Goal: Submit feedback/report problem: Submit feedback/report problem

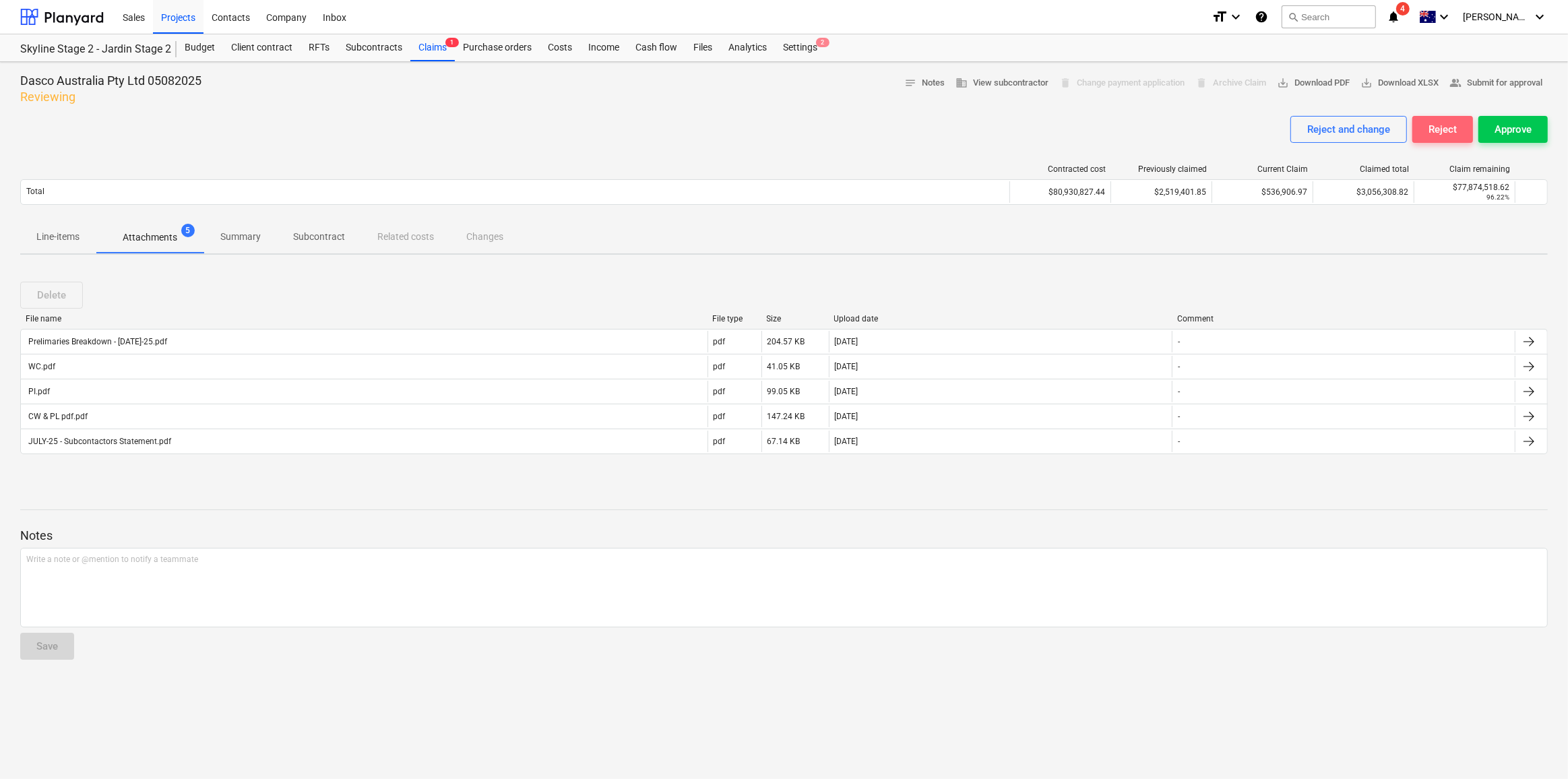
click at [1441, 129] on div "Reject" at bounding box center [1442, 129] width 29 height 18
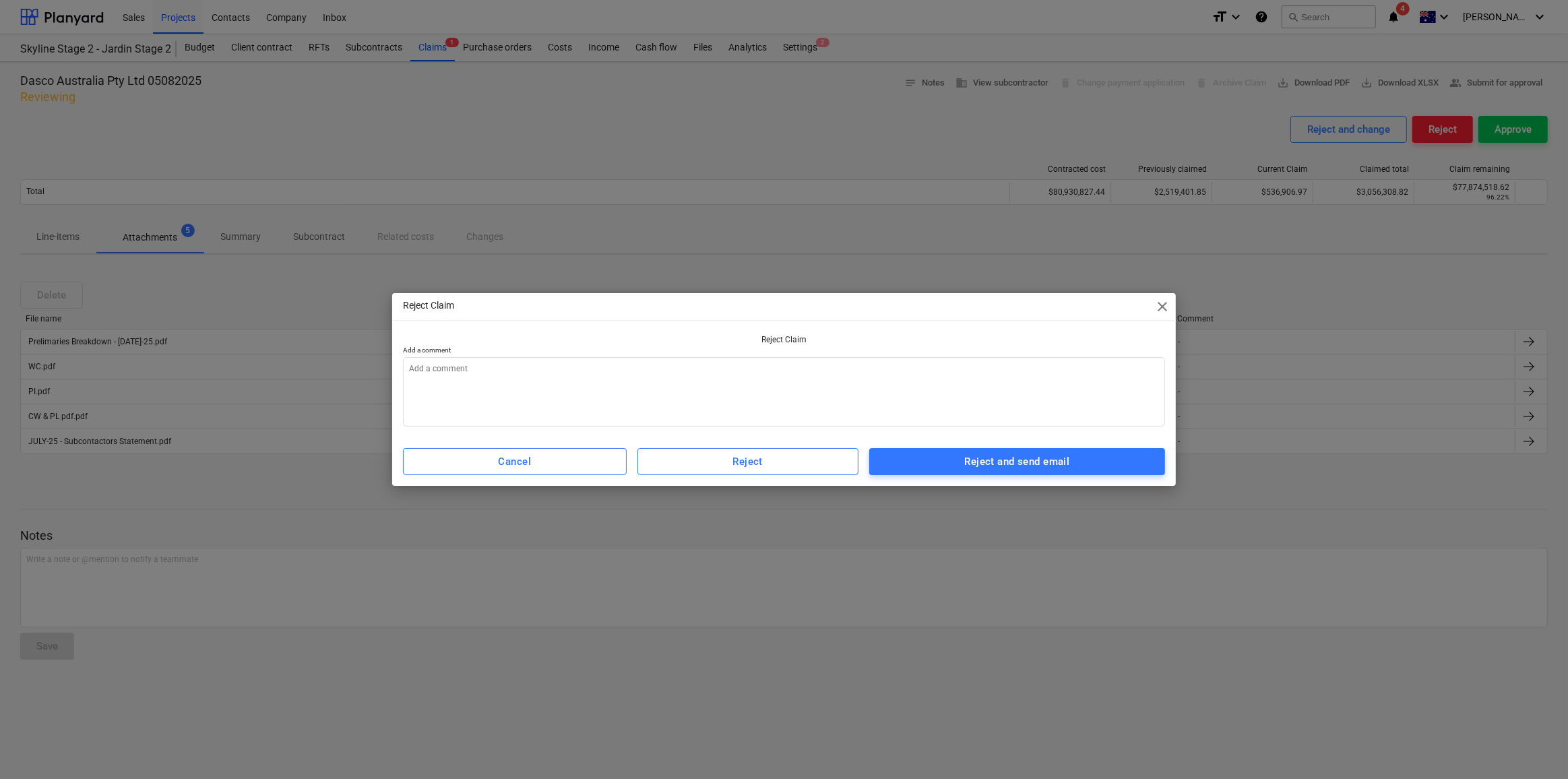
type textarea "x"
click at [701, 383] on textarea at bounding box center [784, 392] width 763 height 69
type textarea "T"
type textarea "x"
type textarea "Th"
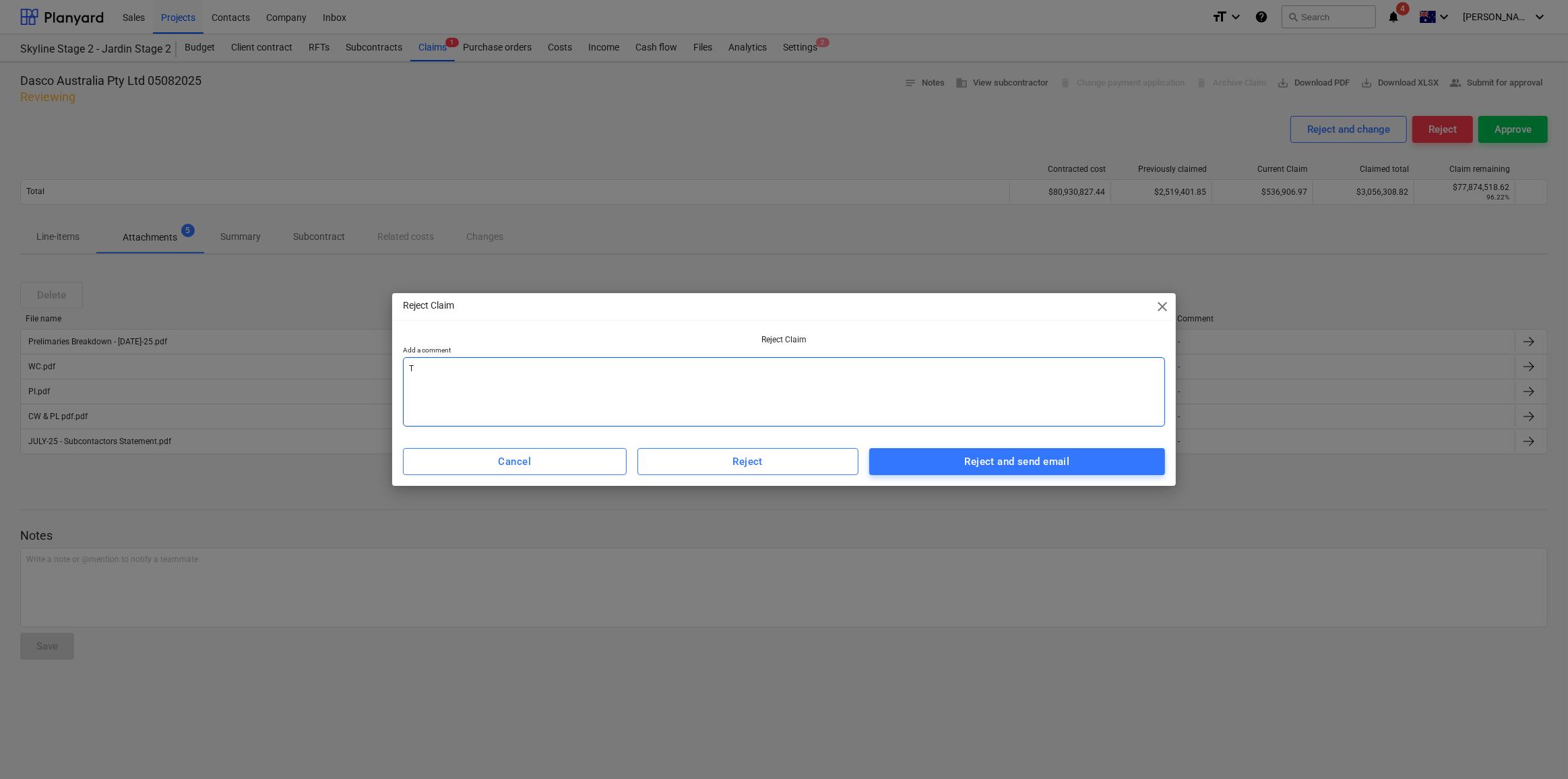
type textarea "x"
type textarea "Thi"
type textarea "x"
type textarea "This"
type textarea "x"
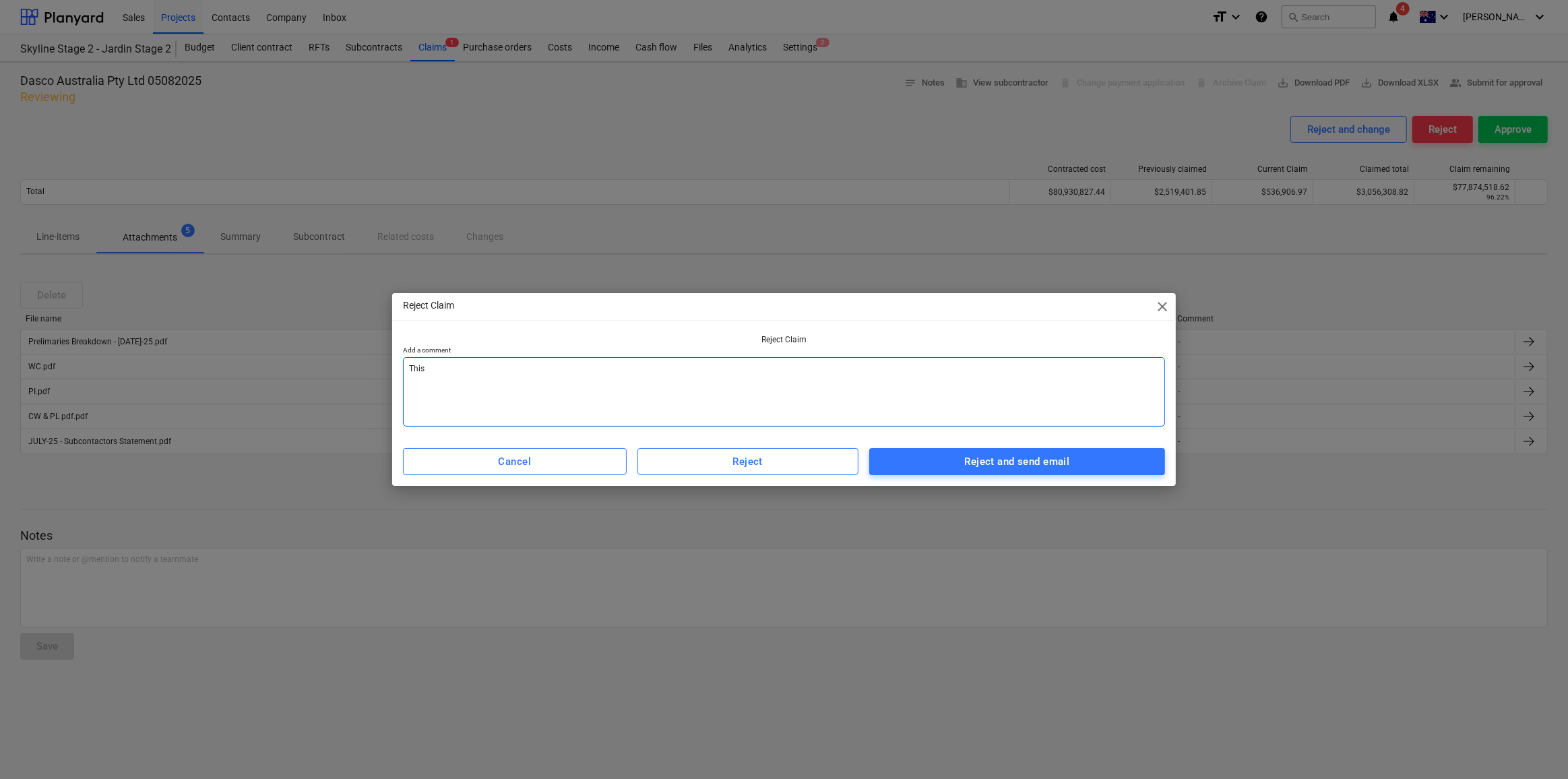
type textarea "This"
type textarea "x"
type textarea "This c"
type textarea "x"
type textarea "This cl"
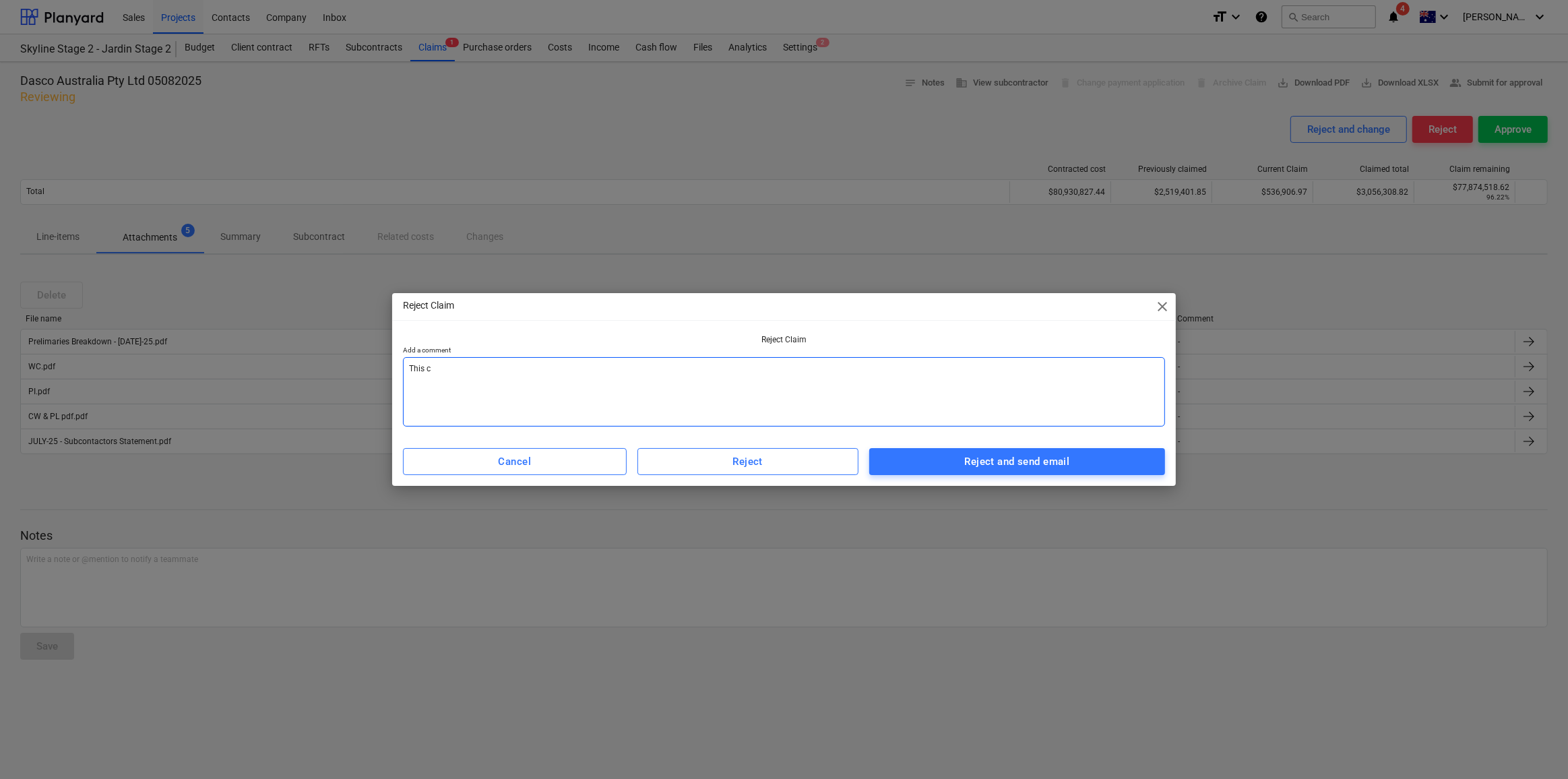
type textarea "x"
type textarea "This cla"
type textarea "x"
type textarea "This clai"
type textarea "x"
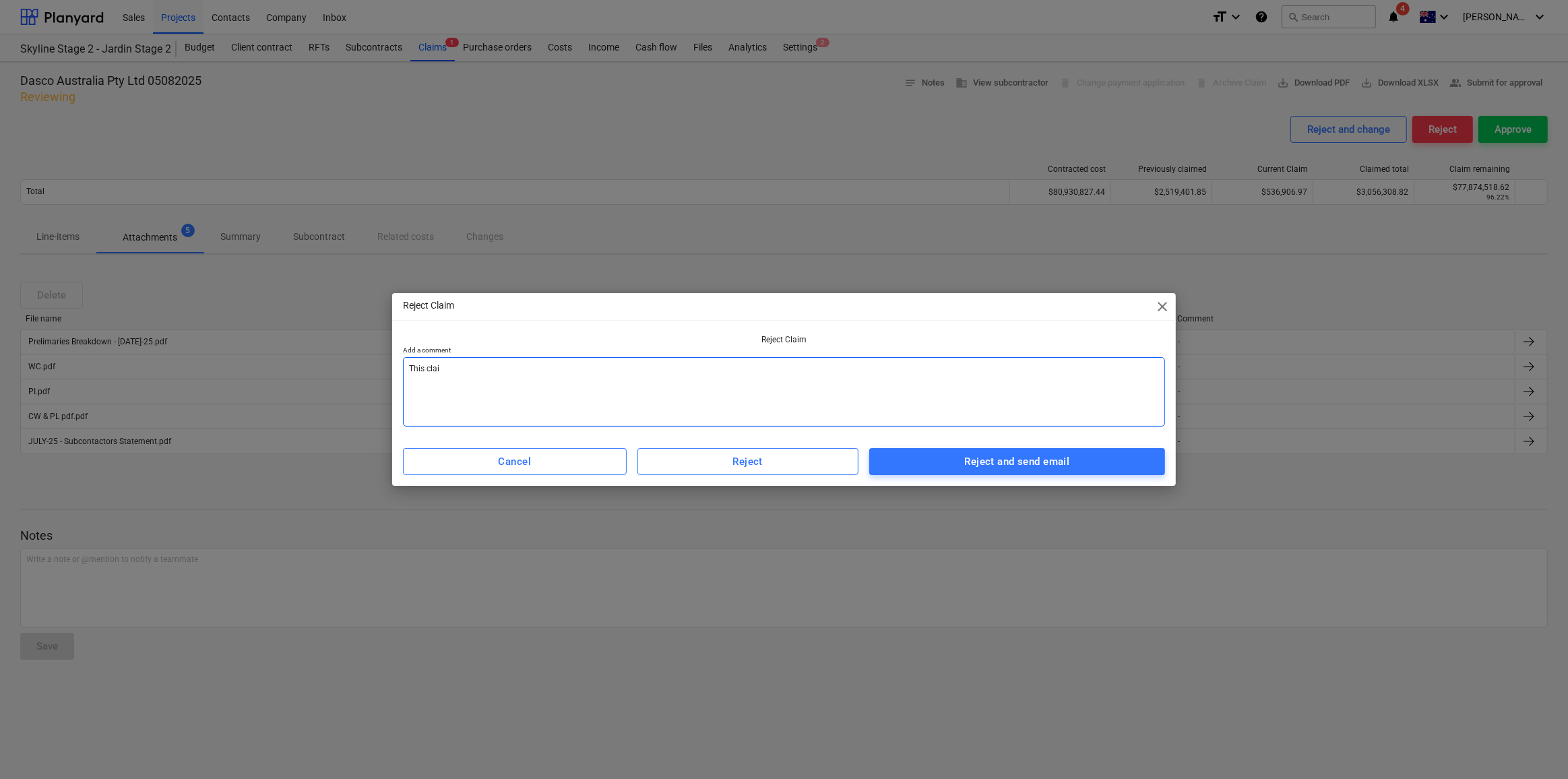
type textarea "This claim"
type textarea "x"
type textarea "This claim"
type textarea "x"
type textarea "This claim h"
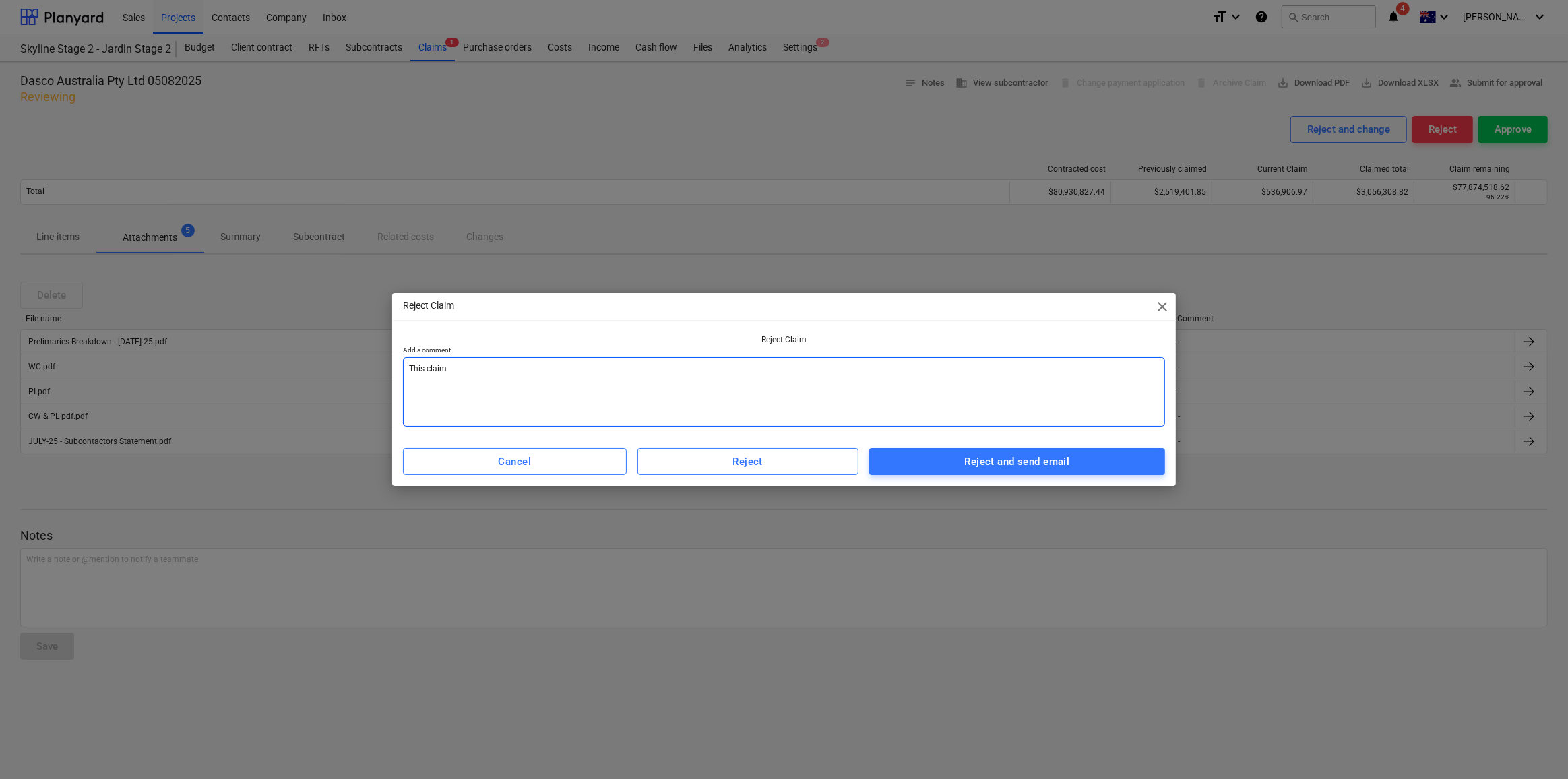
type textarea "x"
type textarea "This claim ha"
type textarea "x"
type textarea "This claim has"
type textarea "x"
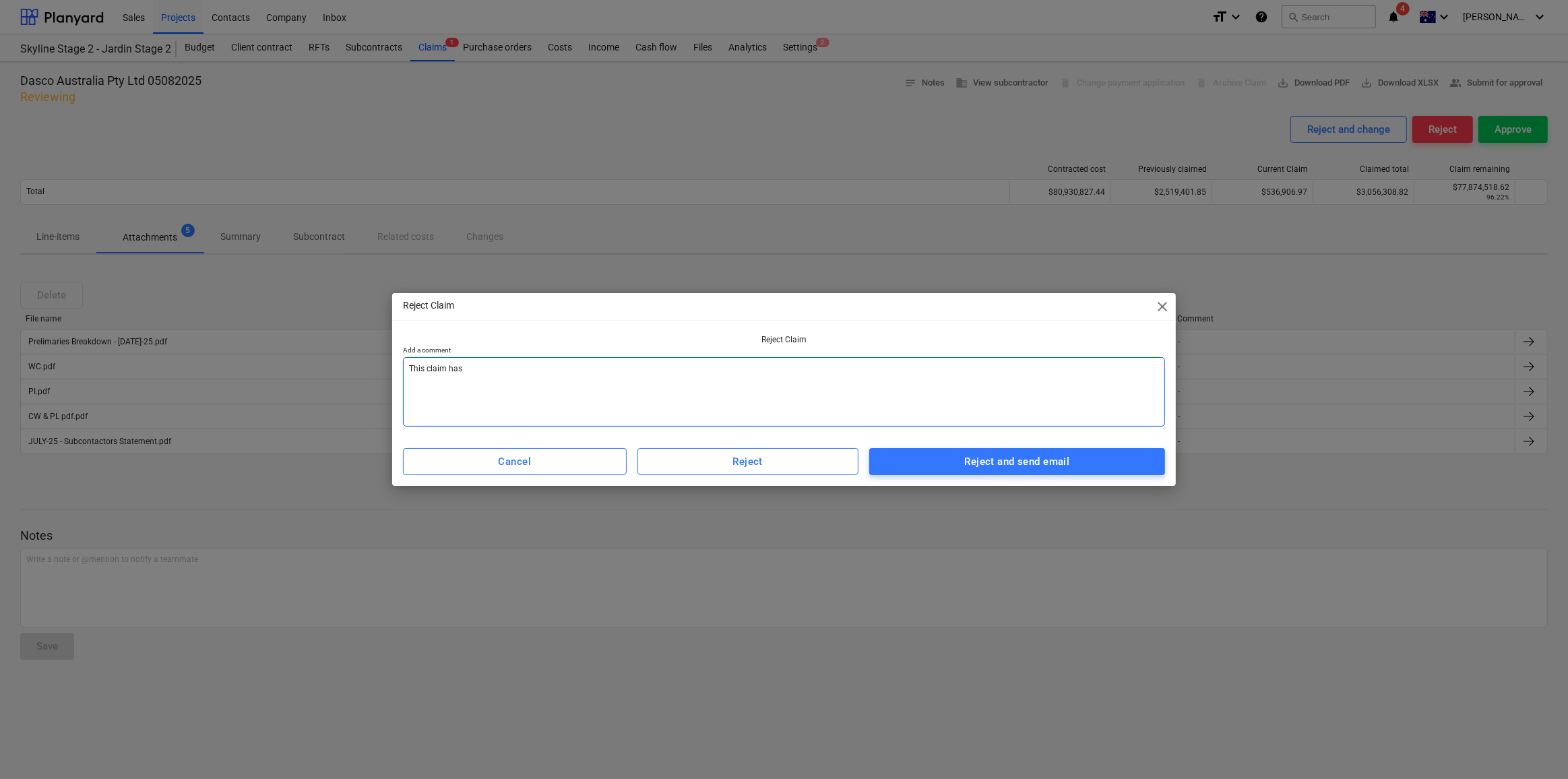
type textarea "This claim has"
type textarea "x"
type textarea "This claim has b"
type textarea "x"
type textarea "This claim has be"
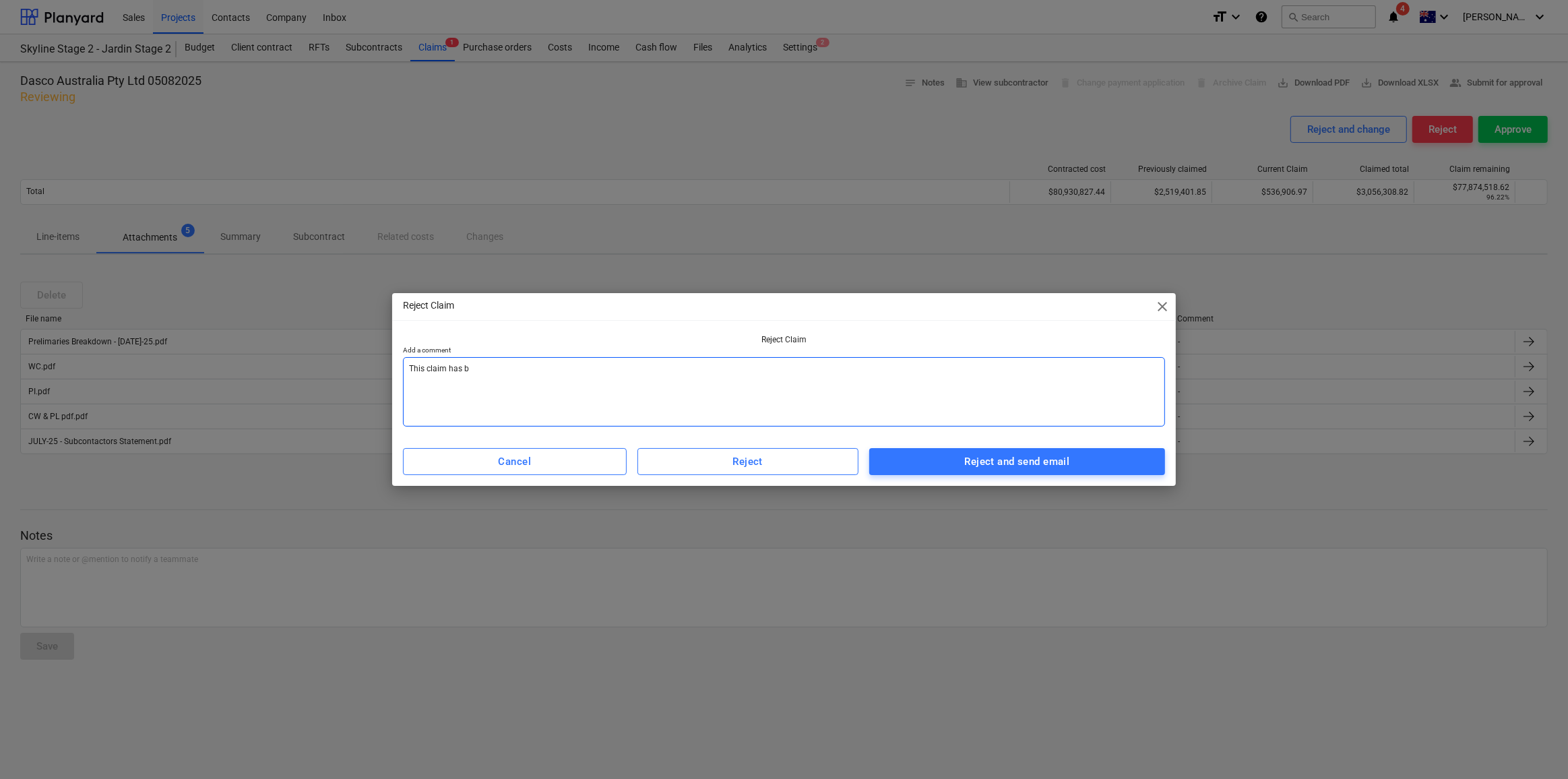
type textarea "x"
type textarea "This claim has bee"
type textarea "x"
type textarea "This claim has been"
type textarea "x"
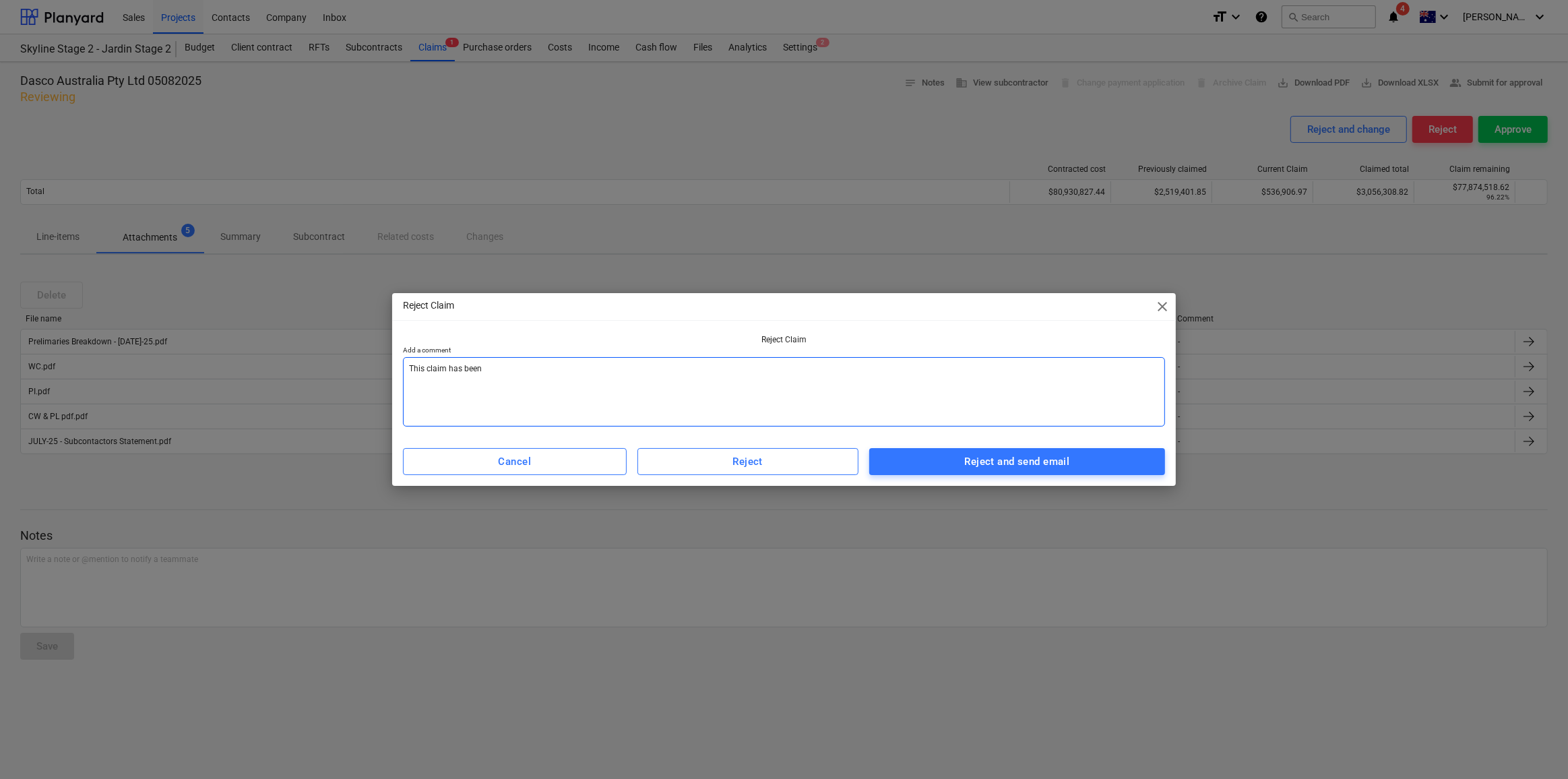
type textarea "This claim has been"
type textarea "x"
type textarea "This claim has been r"
type textarea "x"
type textarea "This claim has been re"
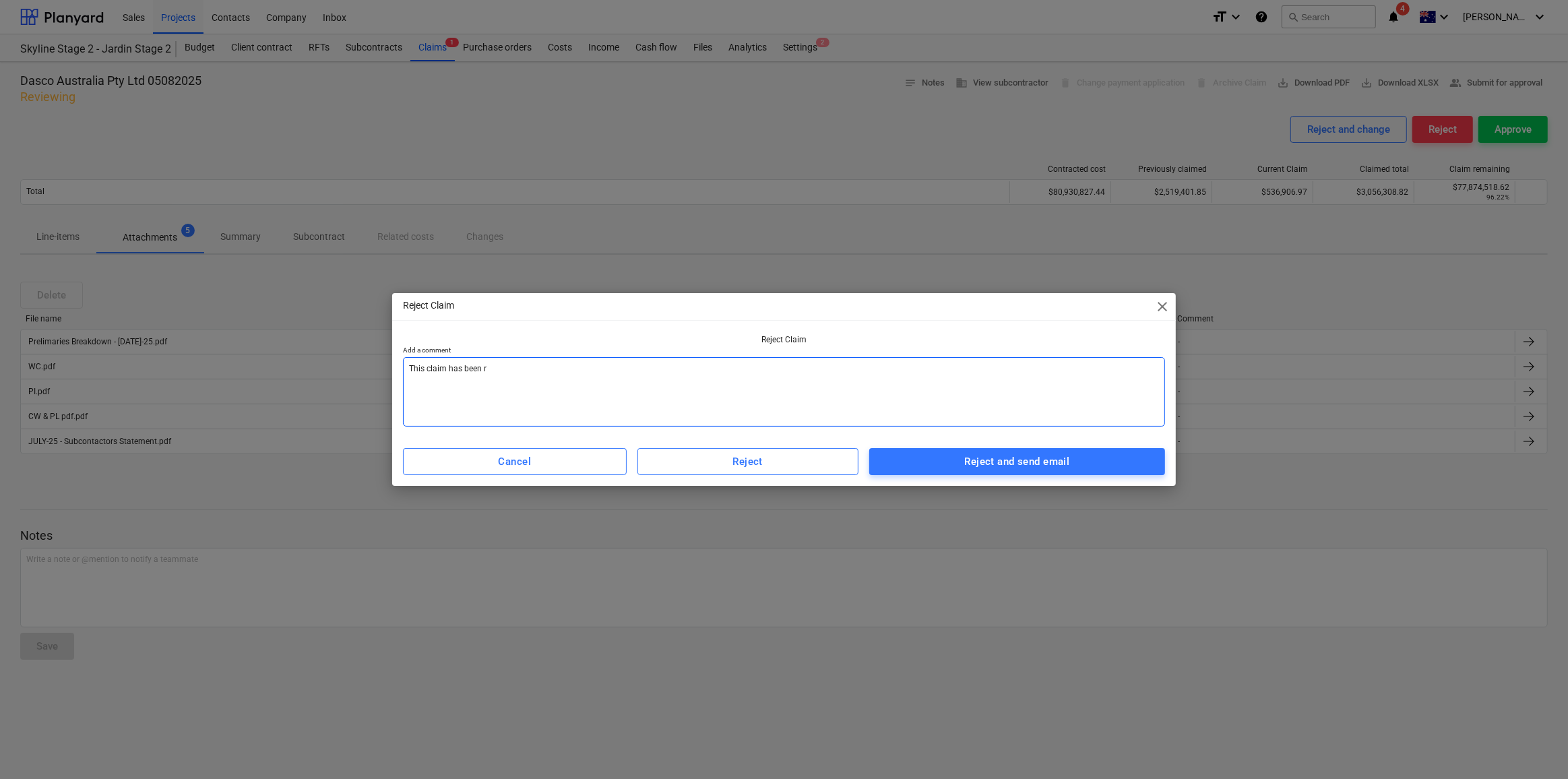
type textarea "x"
type textarea "This claim has been rej"
type textarea "x"
type textarea "This claim has been reje"
type textarea "x"
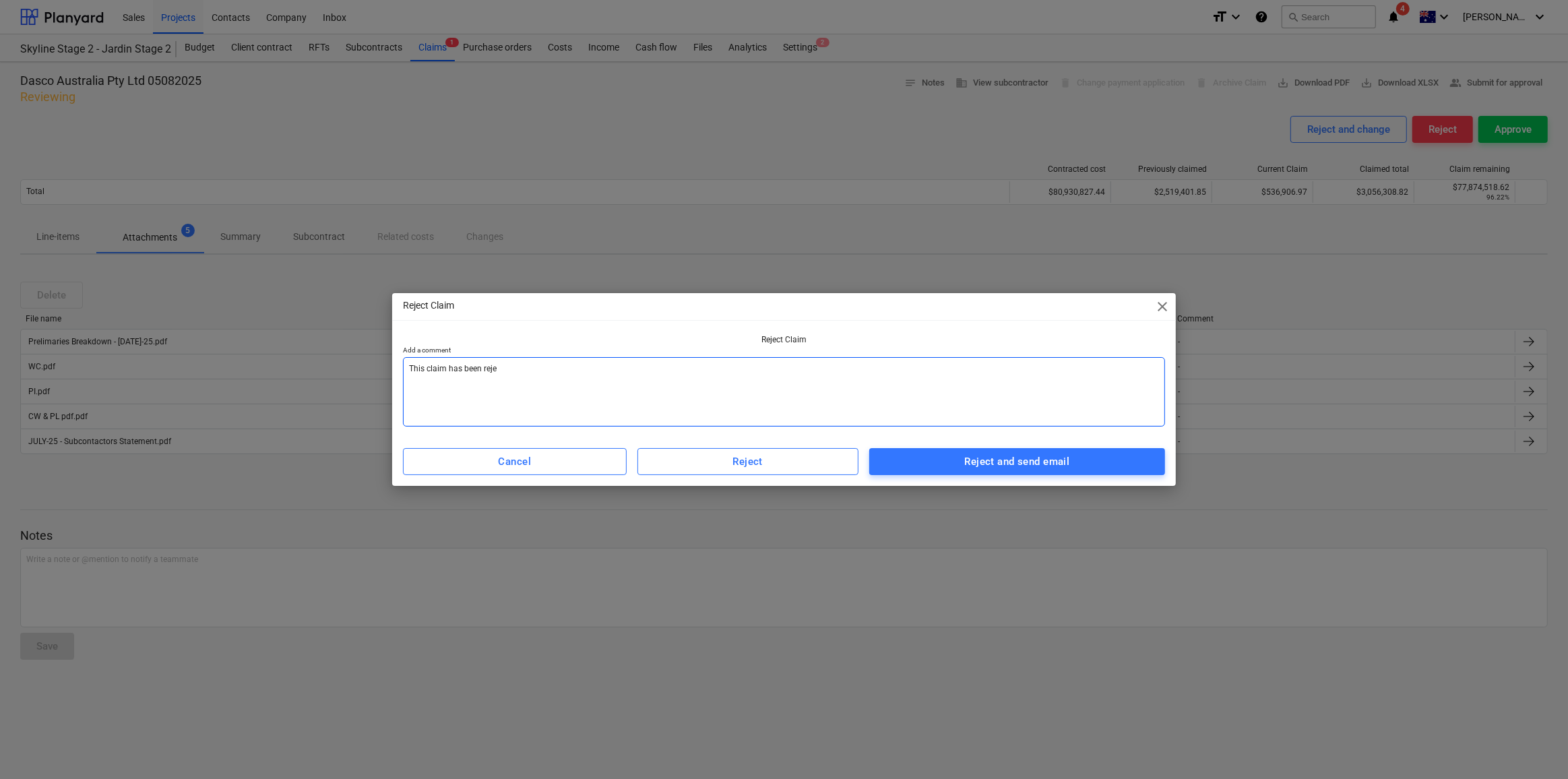
type textarea "This claim has been rejec"
type textarea "x"
type textarea "This claim has been reject"
type textarea "x"
type textarea "This claim has been rejecte"
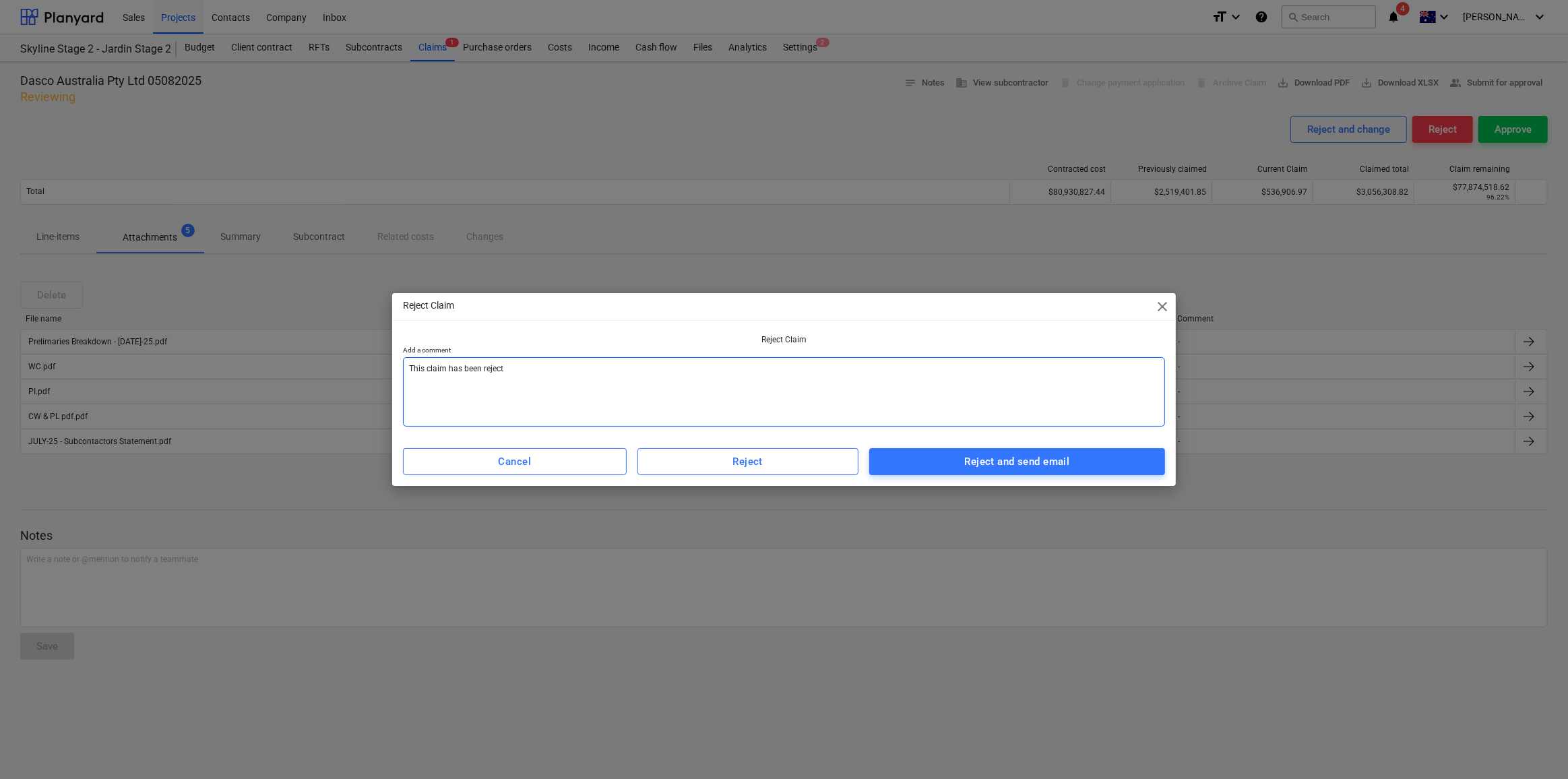
type textarea "x"
type textarea "This claim has been rejected"
type textarea "x"
type textarea "This claim has been rejected"
type textarea "x"
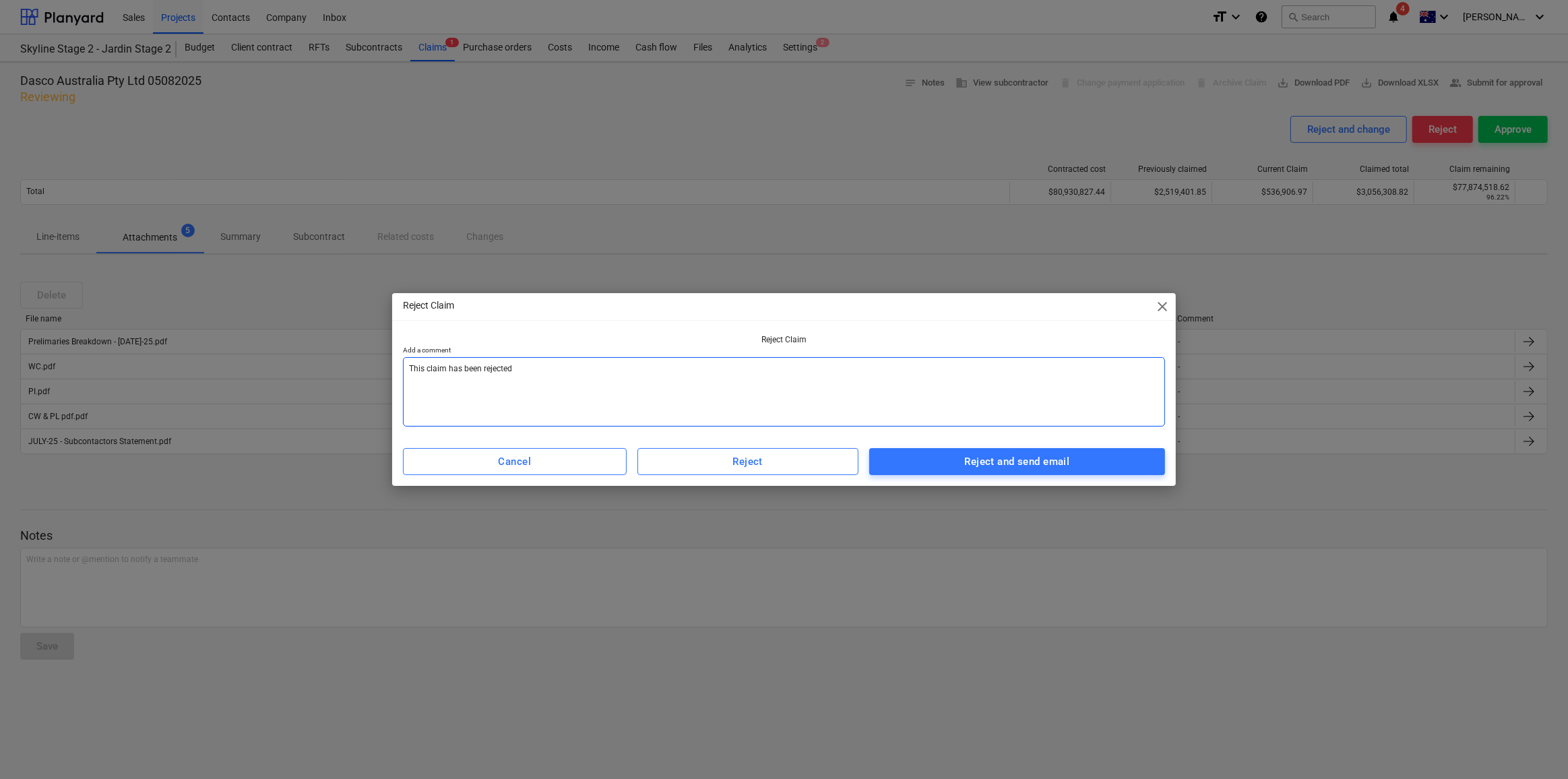
type textarea "This claim has been rejected d"
type textarea "x"
type textarea "This claim has been rejected du"
type textarea "x"
type textarea "This claim has been rejected due"
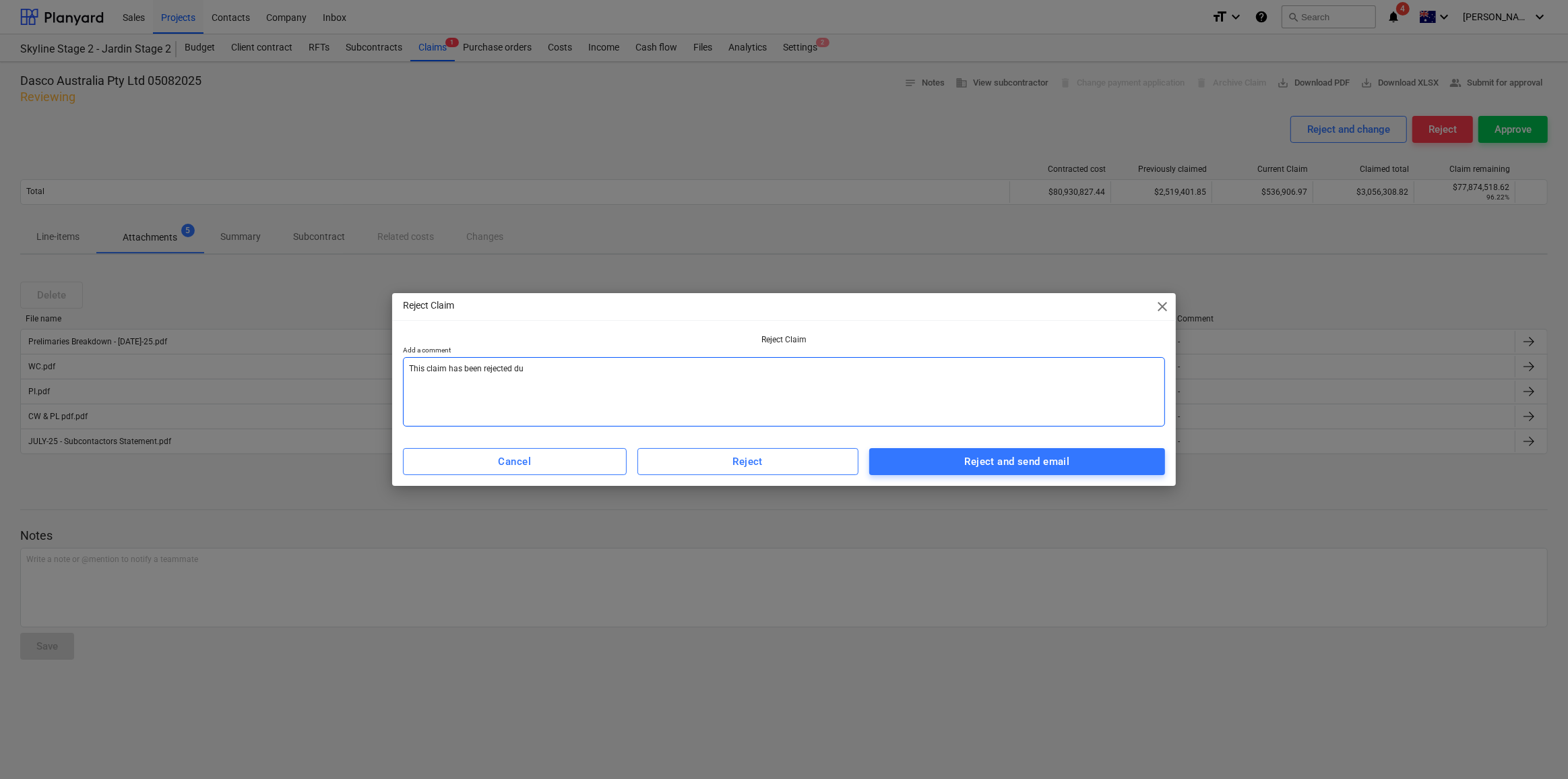
type textarea "x"
type textarea "This claim has been rejected due"
type textarea "x"
type textarea "This claim has been rejected due t"
type textarea "x"
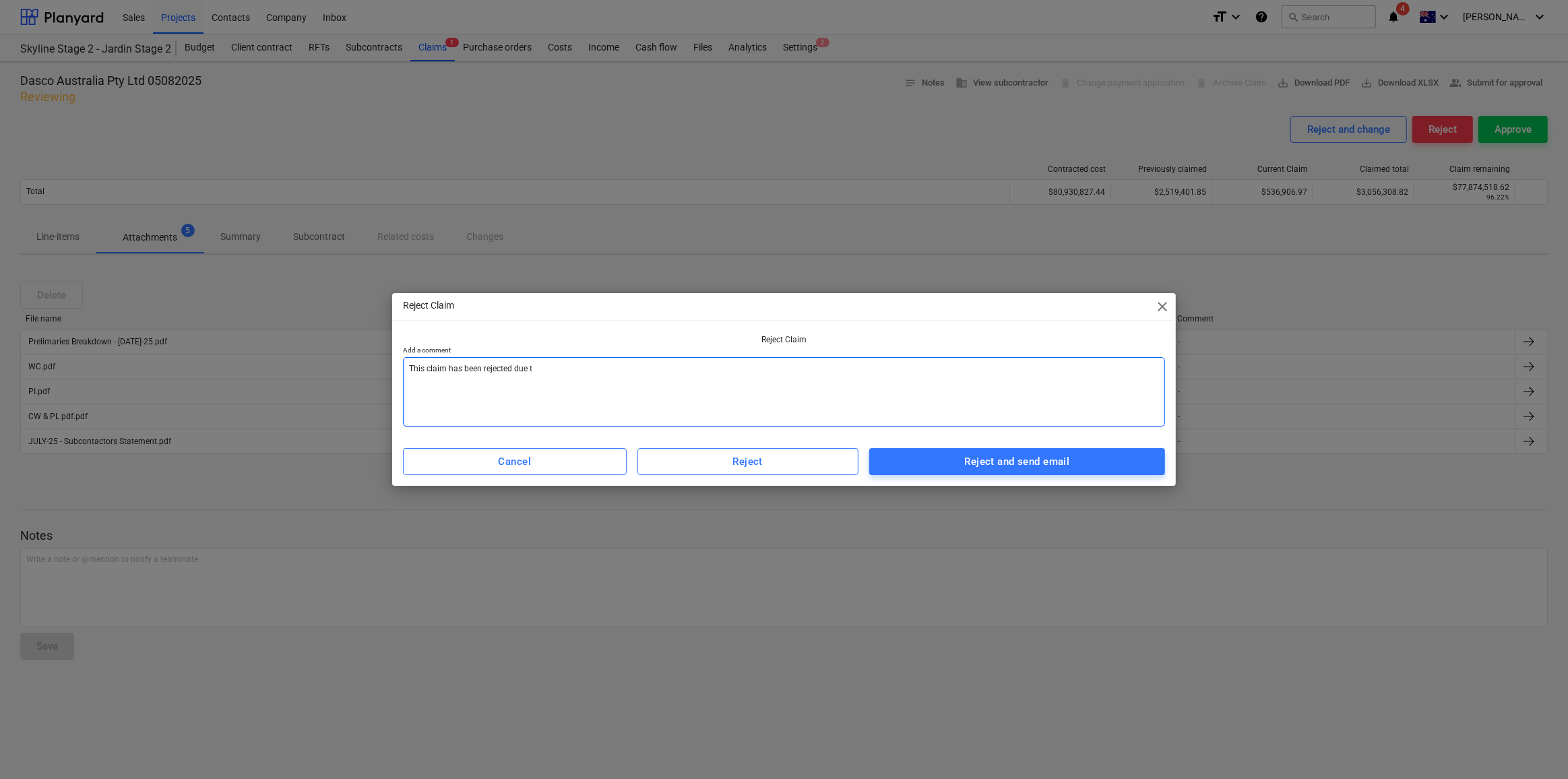
type textarea "This claim has been rejected due to"
type textarea "x"
type textarea "This claim has been rejected due to"
type textarea "x"
type textarea "This claim has been rejected due to t"
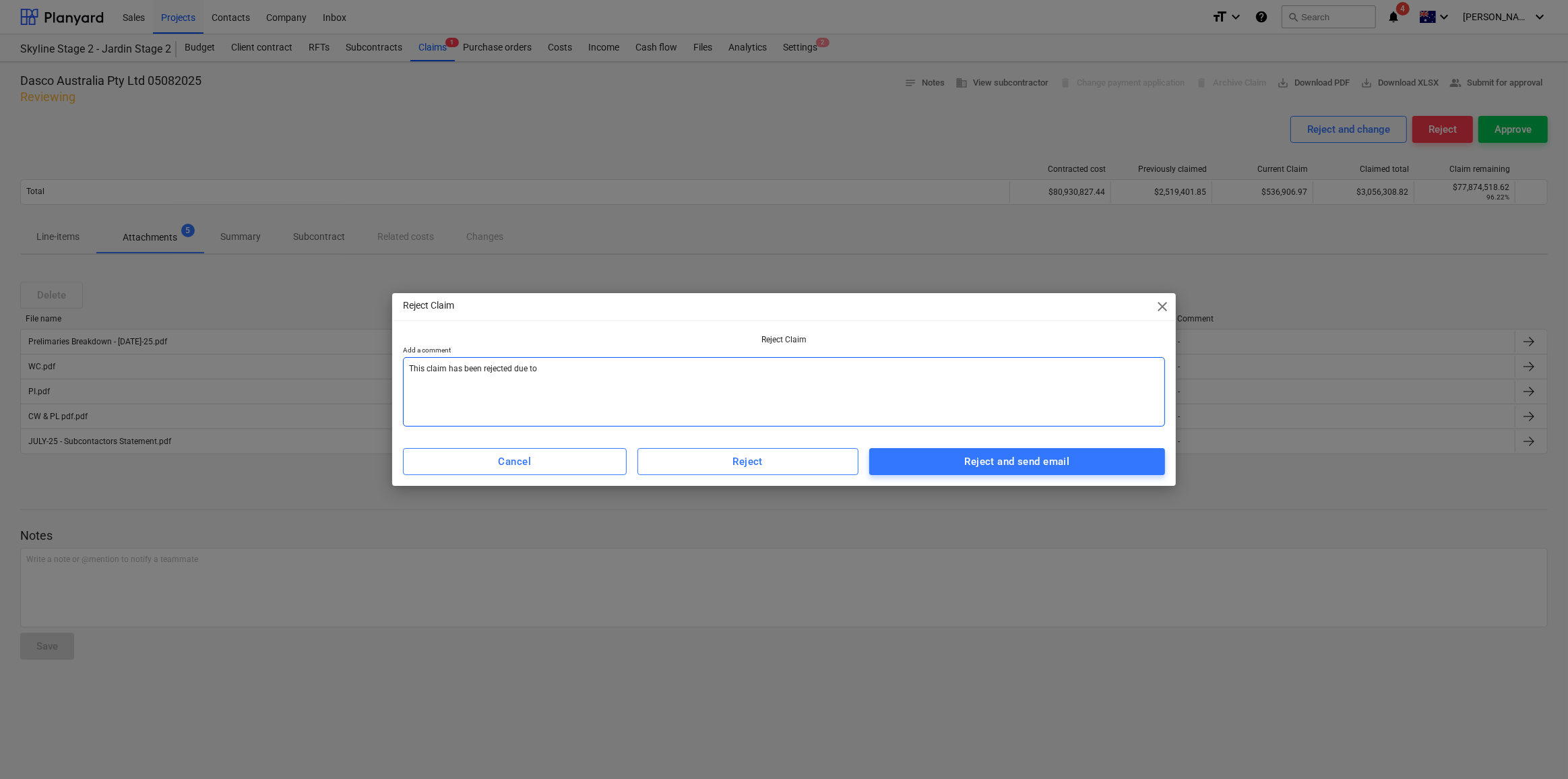
type textarea "x"
type textarea "This claim has been rejected due to th"
type textarea "x"
type textarea "This claim has been rejected due to the"
type textarea "x"
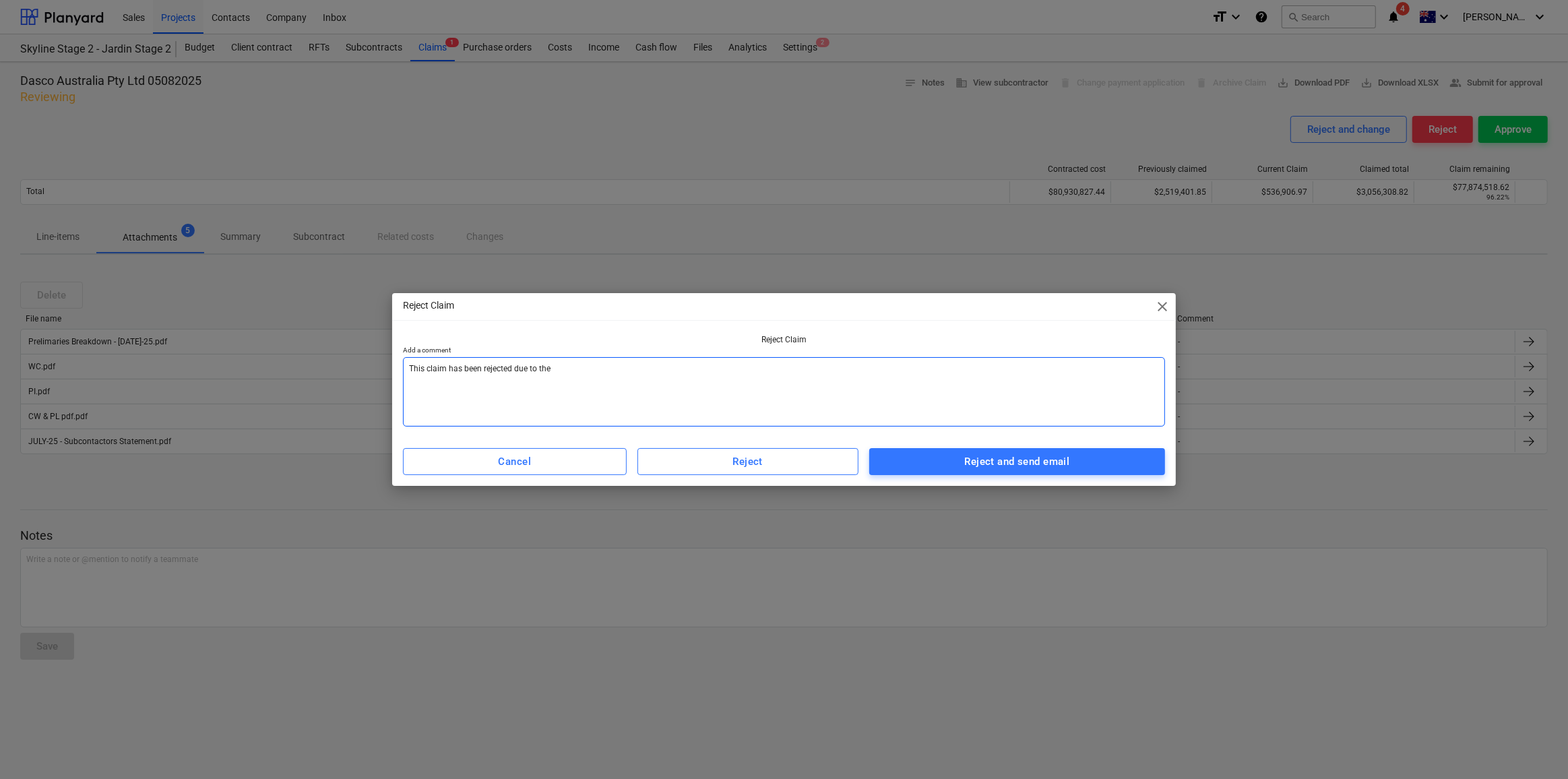
type textarea "This claim has been rejected due to the"
type textarea "x"
type textarea "This claim has been rejected due to the i"
type textarea "x"
type textarea "This claim has been rejected due to the in"
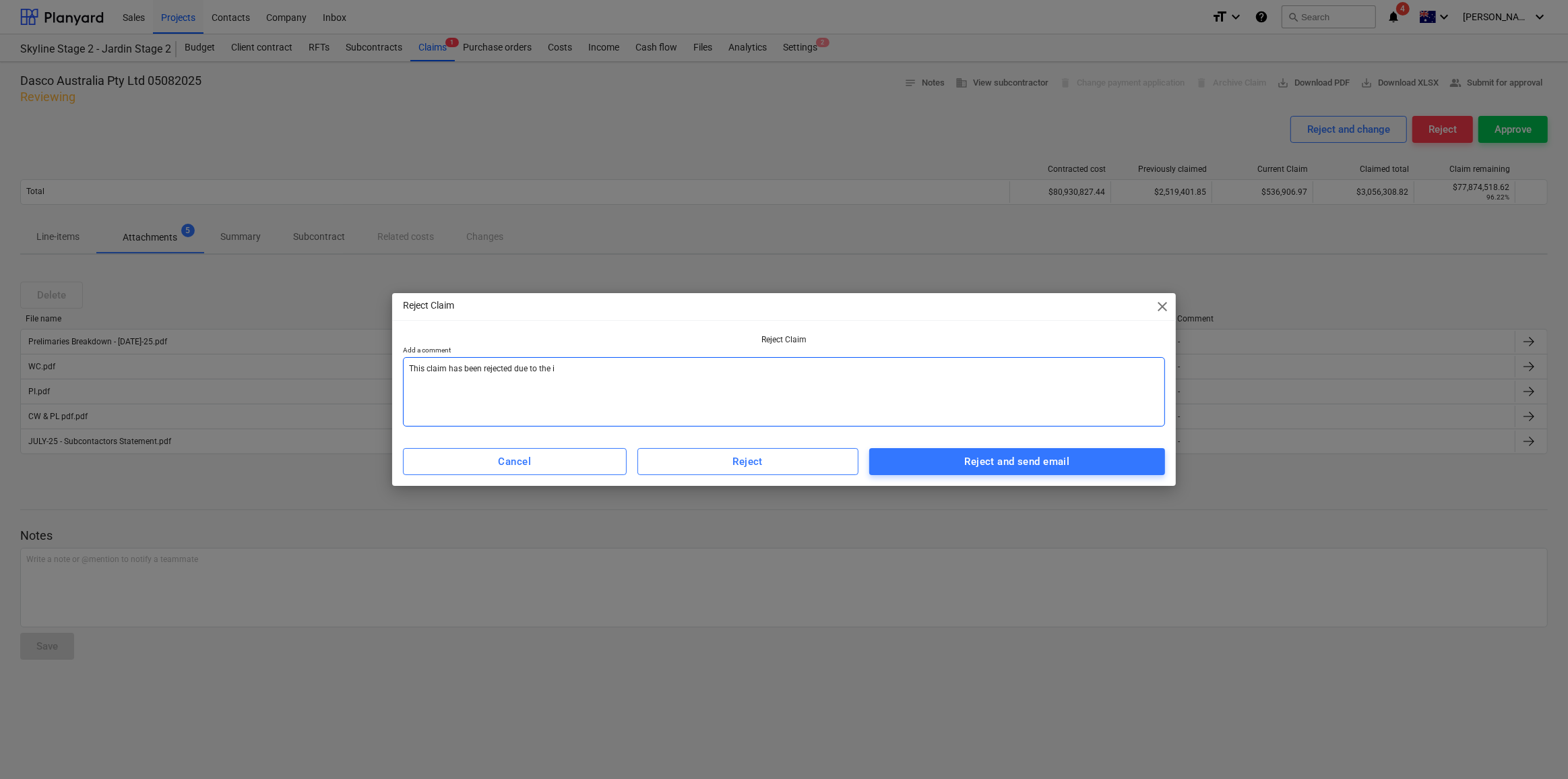
type textarea "x"
type textarea "This claim has been rejected due to the ins"
type textarea "x"
type textarea "This claim has been rejected due to the insu"
type textarea "x"
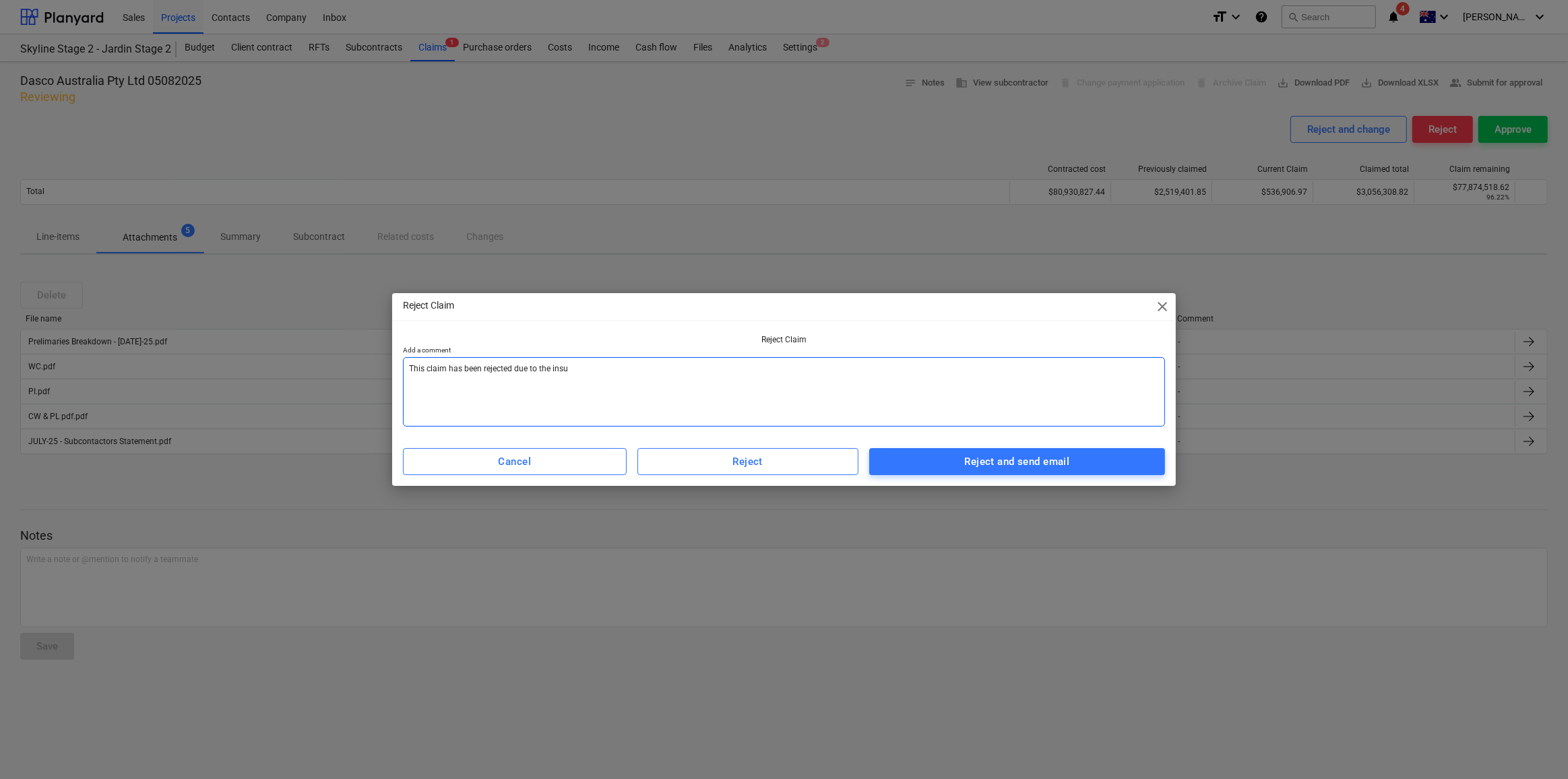
type textarea "This claim has been rejected due to the insur"
type textarea "x"
type textarea "This claim has been rejected due to the insura"
type textarea "x"
type textarea "This claim has been rejected due to the insuran"
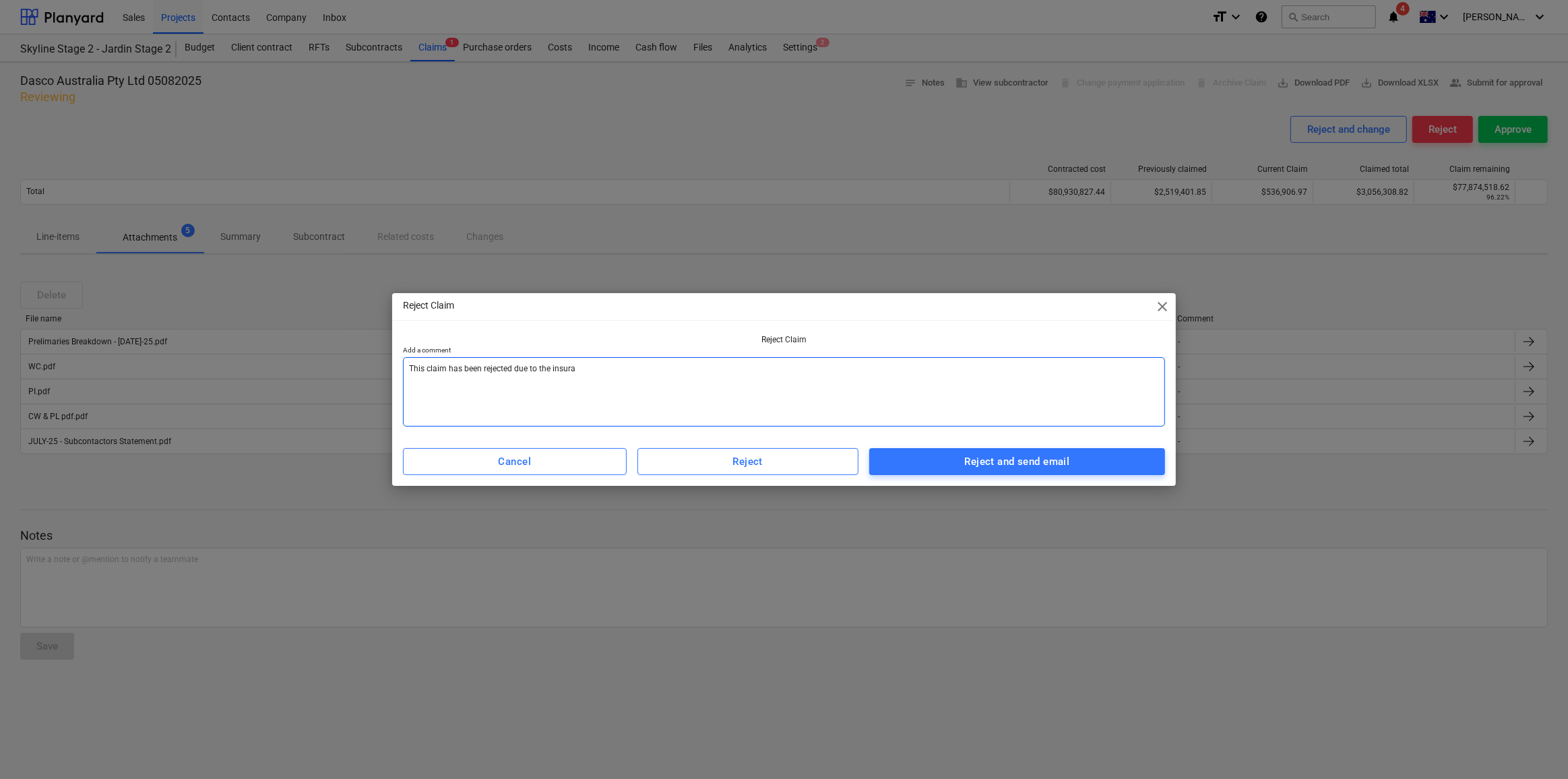
type textarea "x"
type textarea "This claim has been rejected due to the insuranc"
type textarea "x"
type textarea "This claim has been rejected due to the insurance"
type textarea "x"
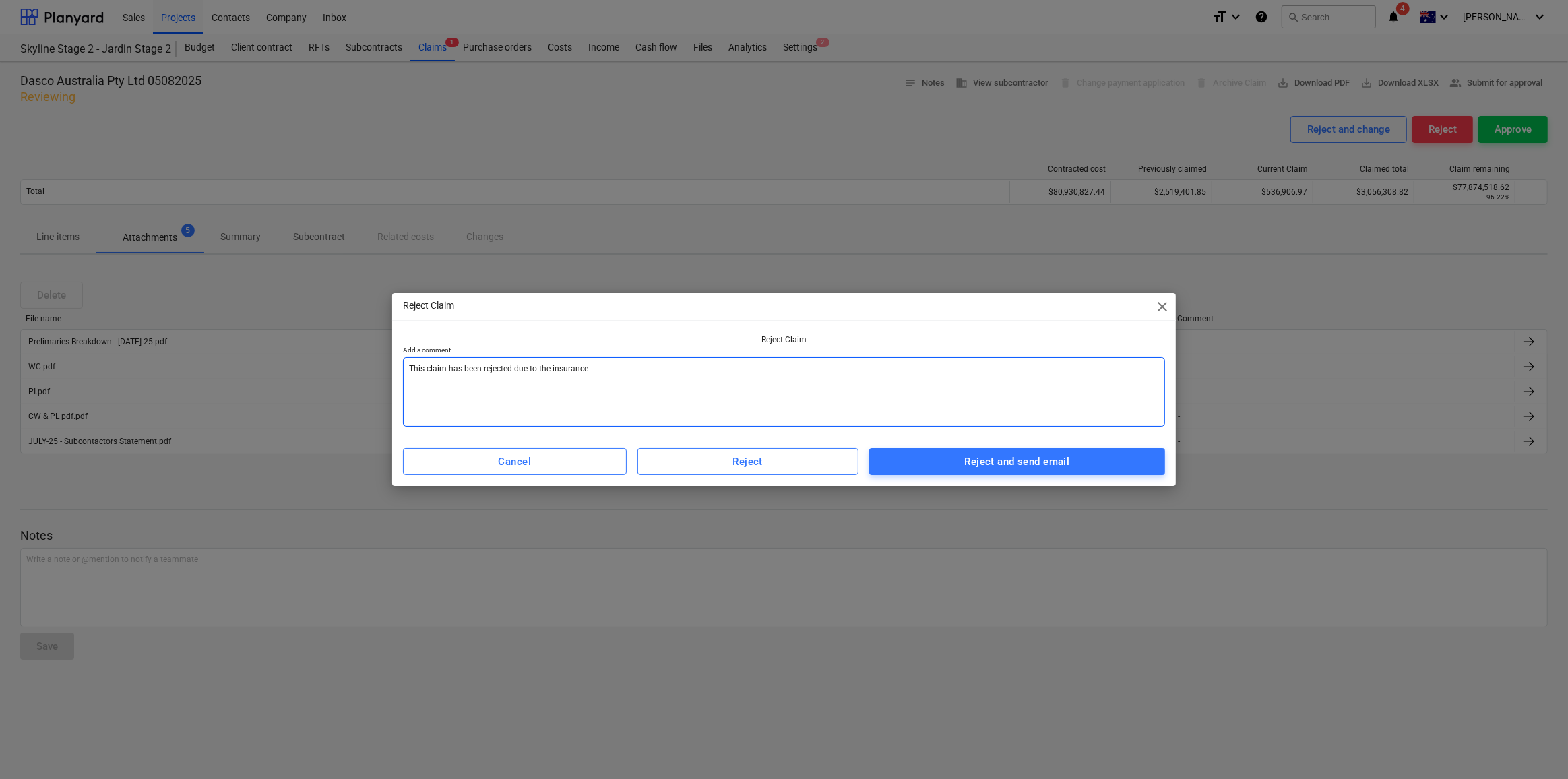
type textarea "This claim has been rejected due to the insurances"
type textarea "x"
type textarea "This claim has been rejected due to the insurances"
type textarea "x"
type textarea "This claim has been rejected due to the insurances b"
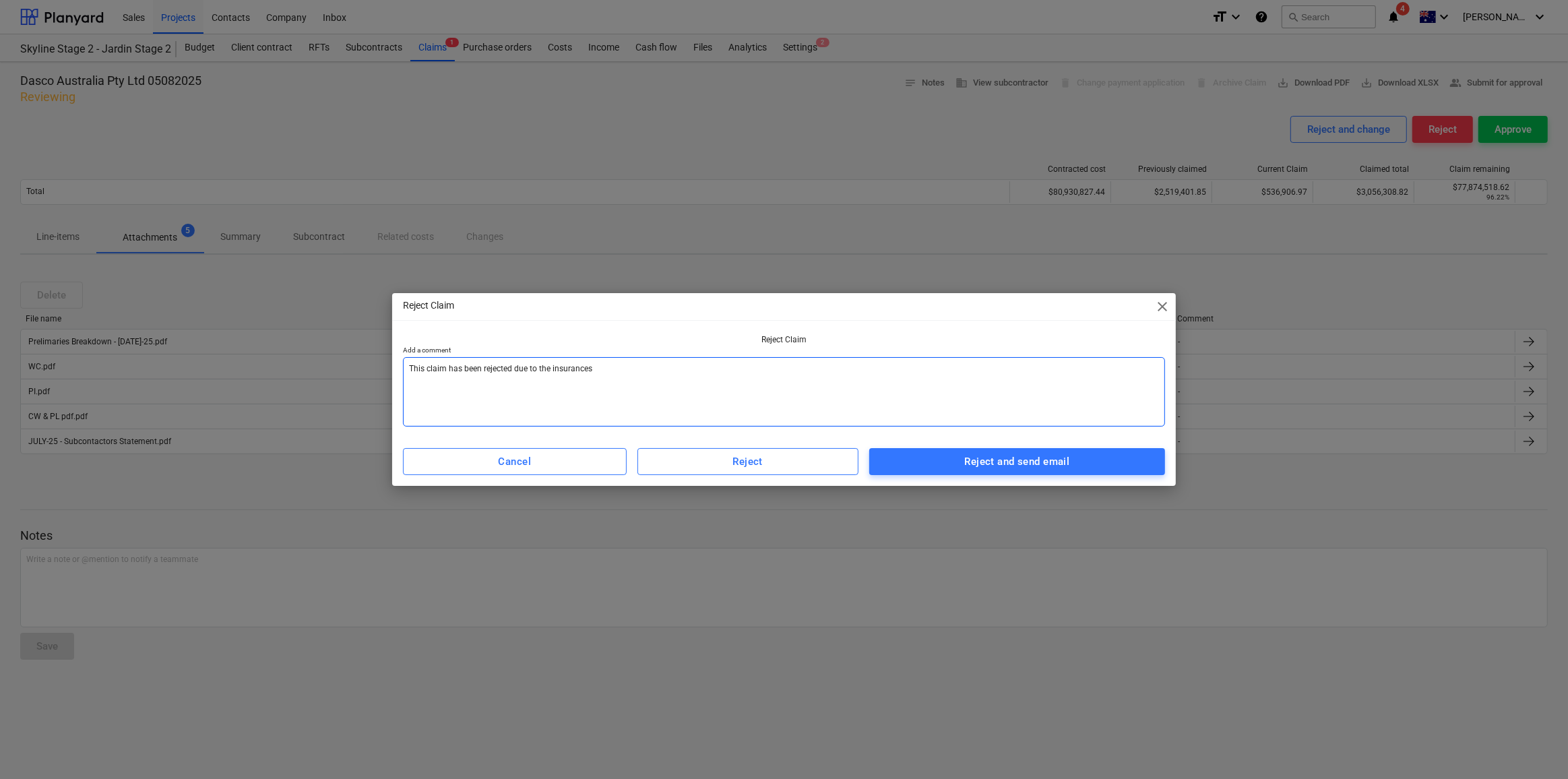
type textarea "x"
type textarea "This claim has been rejected due to the insurances be"
type textarea "x"
type textarea "This claim has been rejected due to the insurances bei"
type textarea "x"
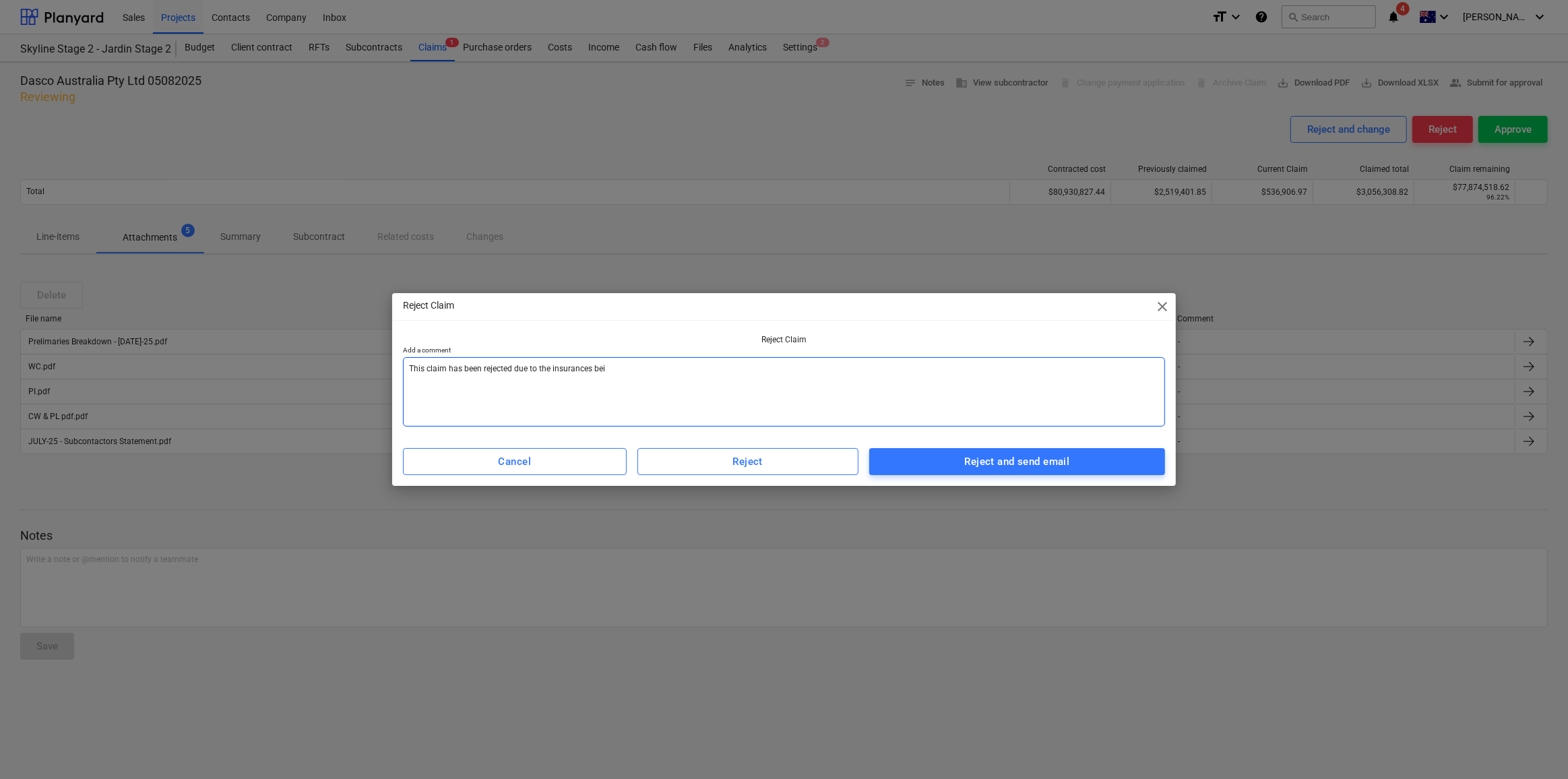
type textarea "This claim has been rejected due to the insurances bein"
type textarea "x"
type textarea "This claim has been rejected due to the insurances being"
type textarea "x"
type textarea "This claim has been rejected due to the insurances being"
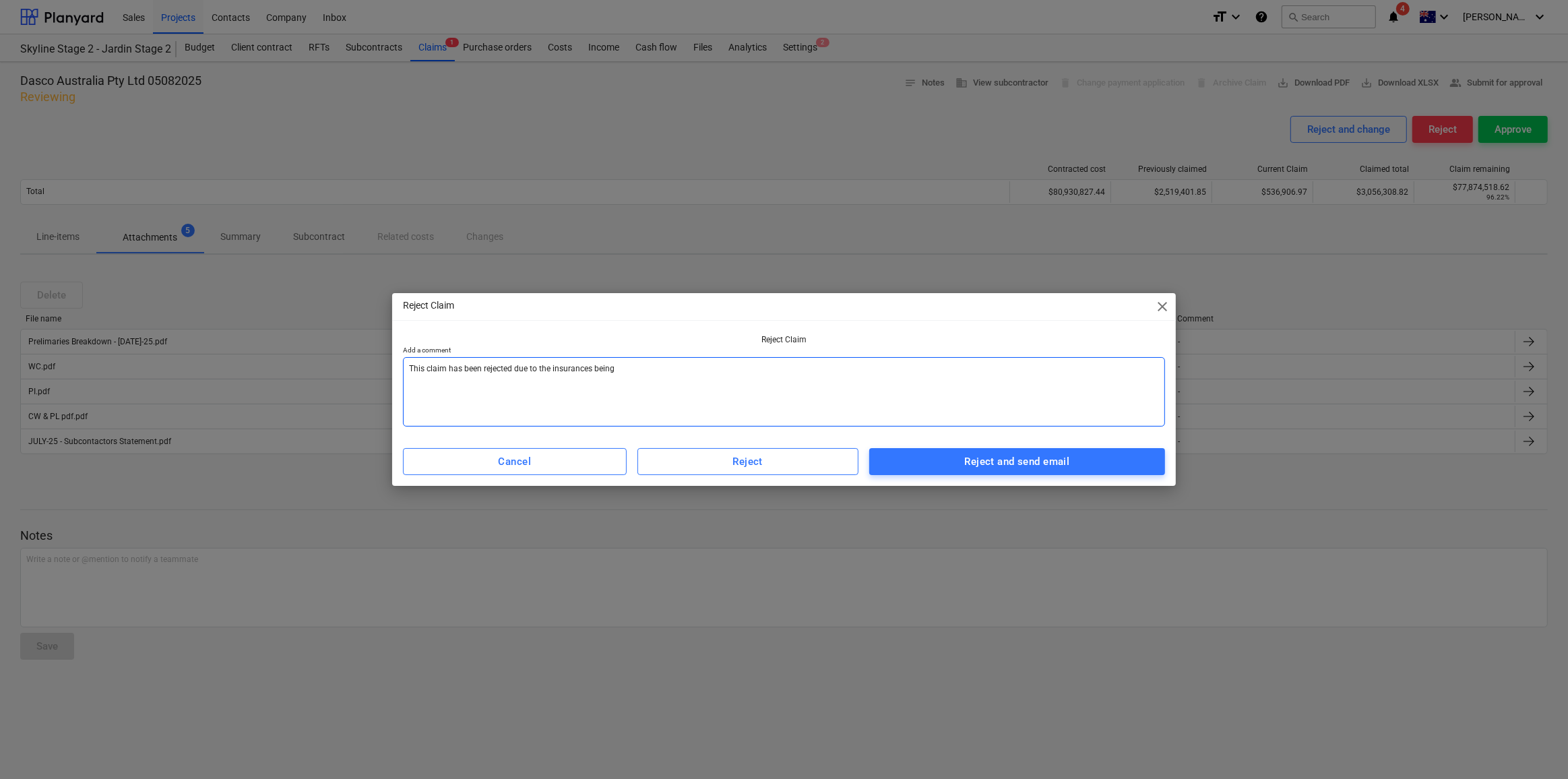
type textarea "x"
type textarea "This claim has been rejected due to the insurances being o"
type textarea "x"
type textarea "This claim has been rejected due to the insurances being ov"
type textarea "x"
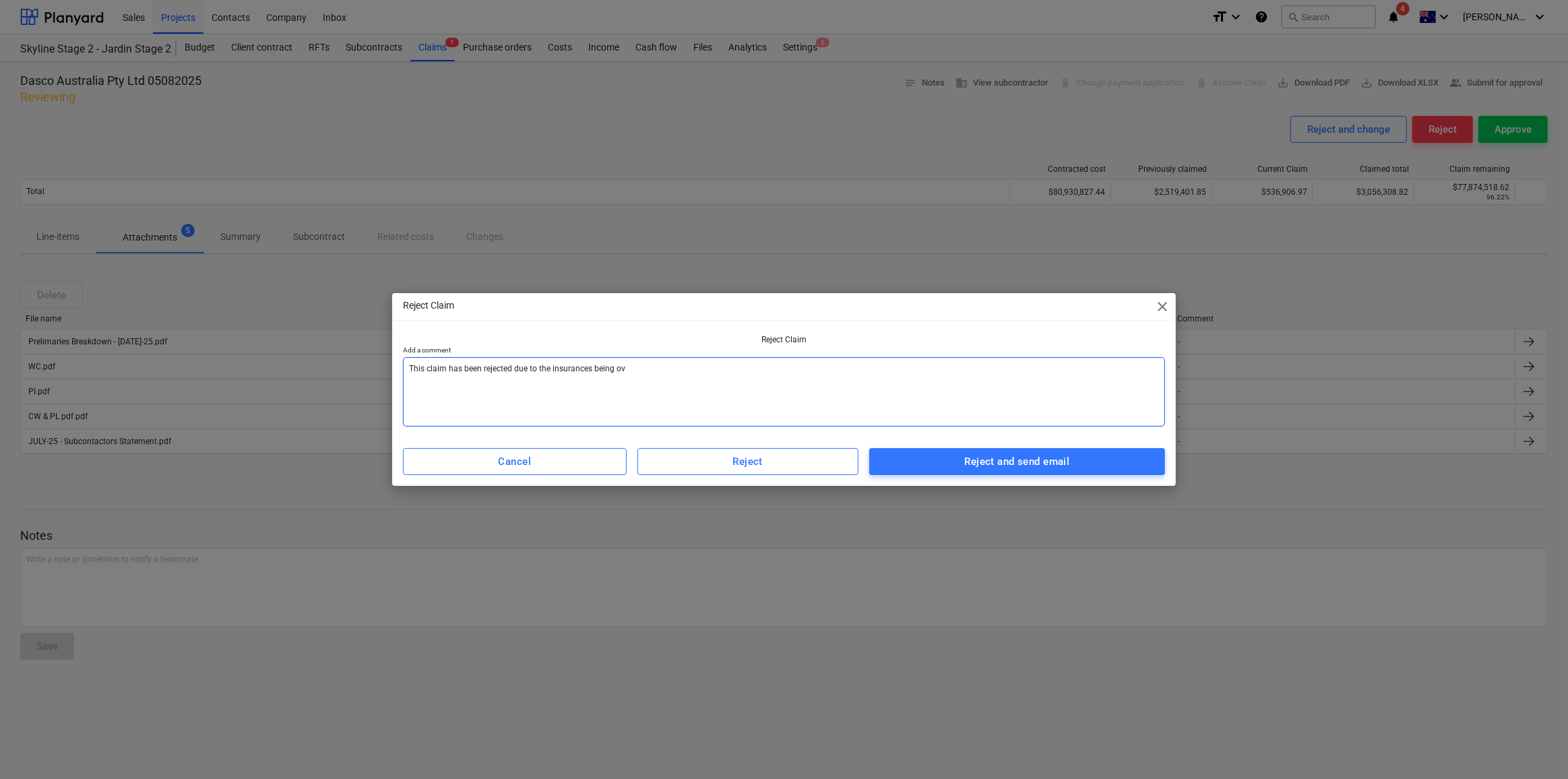
type textarea "This claim has been rejected due to the insurances being ove"
type textarea "x"
type textarea "This claim has been rejected due to the insurances being over"
type textarea "x"
type textarea "This claim has been rejected due to the insurances being over"
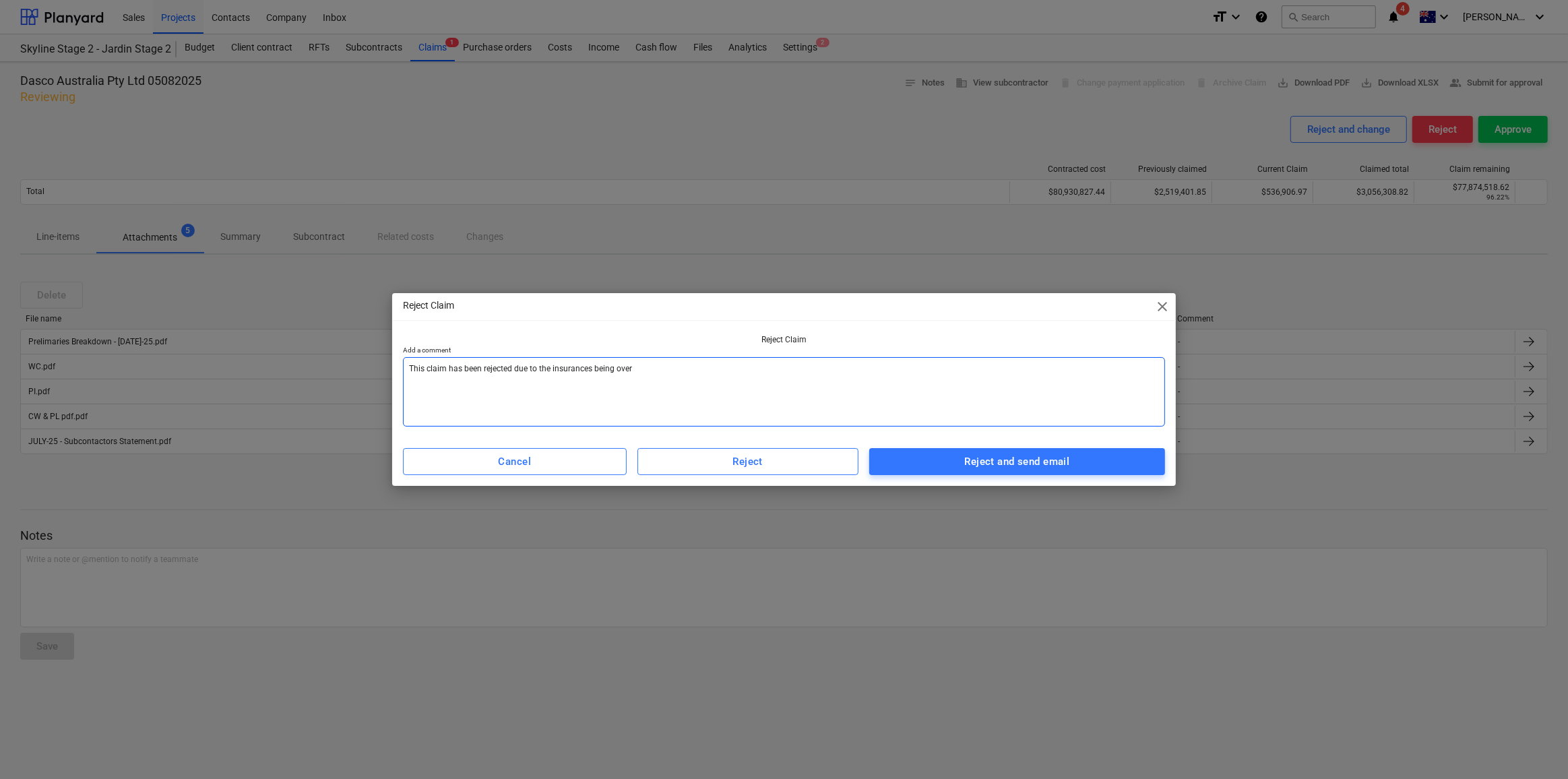
type textarea "x"
type textarea "This claim has been rejected due to the insurances being over a"
type textarea "x"
type textarea "This claim has been rejected due to the insurances being over ac"
type textarea "x"
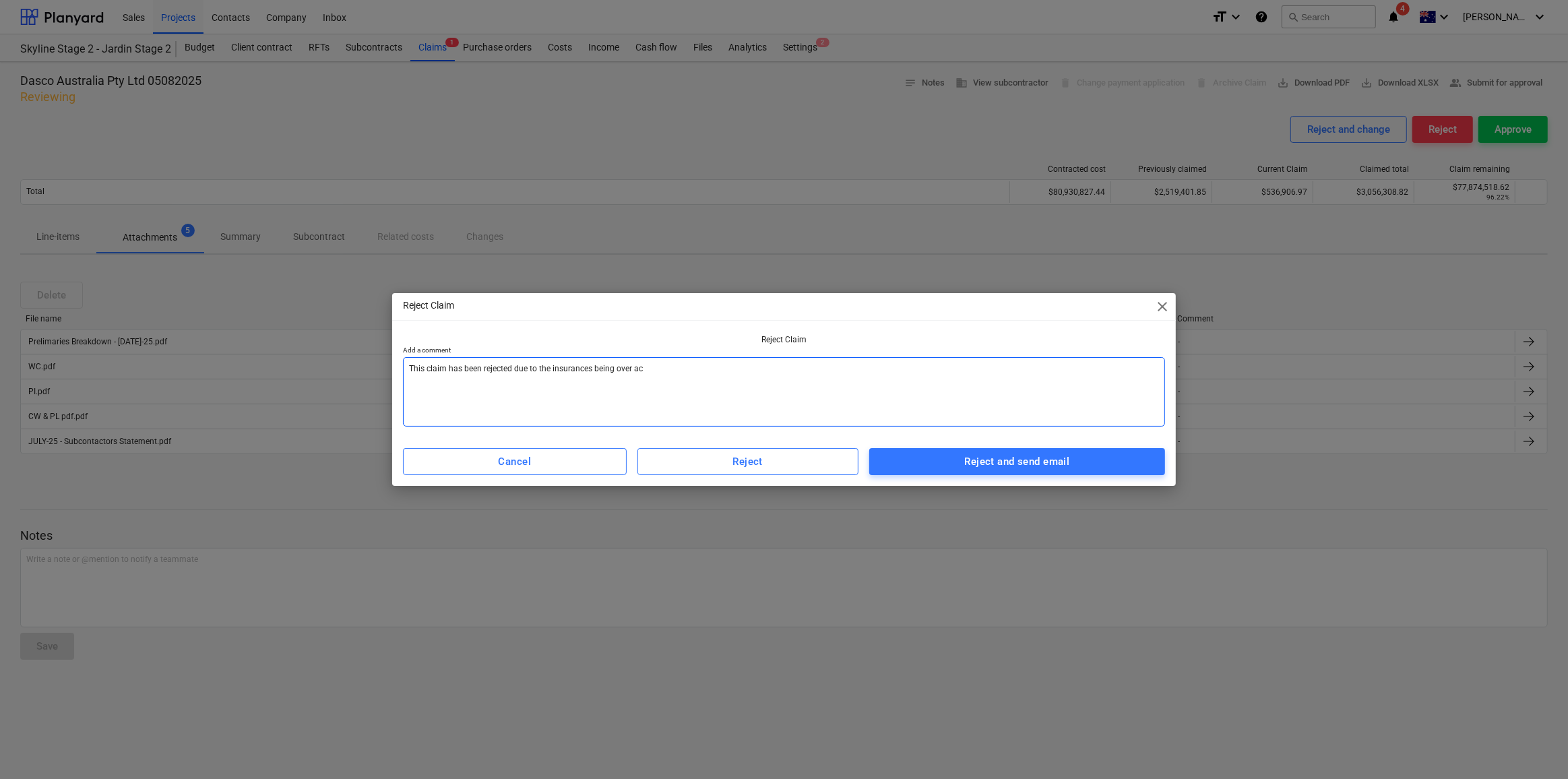
type textarea "This claim has been rejected due to the insurances being over acc"
type textarea "x"
type textarea "This claim has been rejected due to the insurances being over acco"
type textarea "x"
type textarea "This claim has been rejected due to the insurances being over accou"
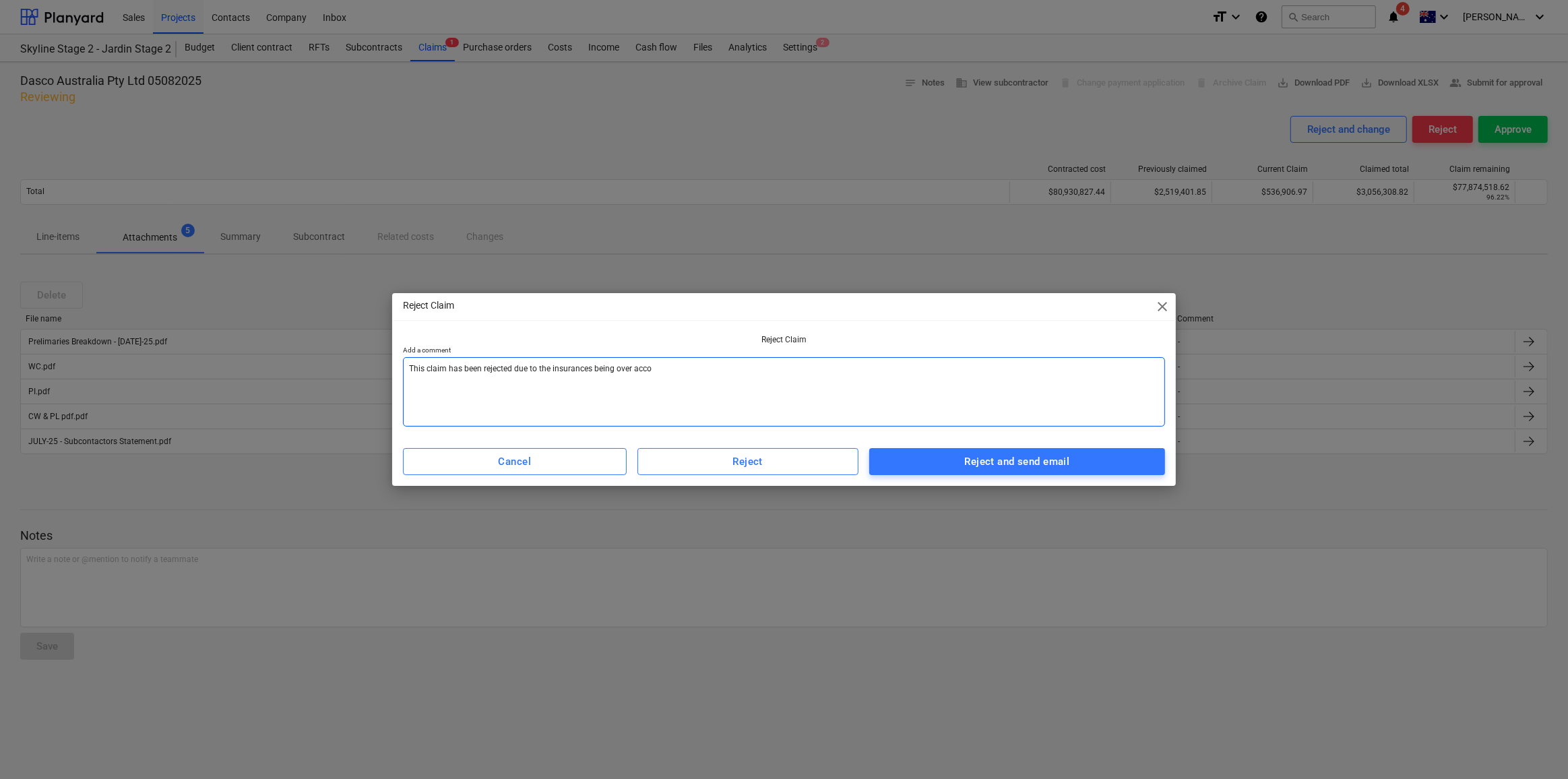
type textarea "x"
type textarea "This claim has been rejected due to the insurances being over accoun"
type textarea "x"
type textarea "This claim has been rejected due to the insurances being over account"
type textarea "x"
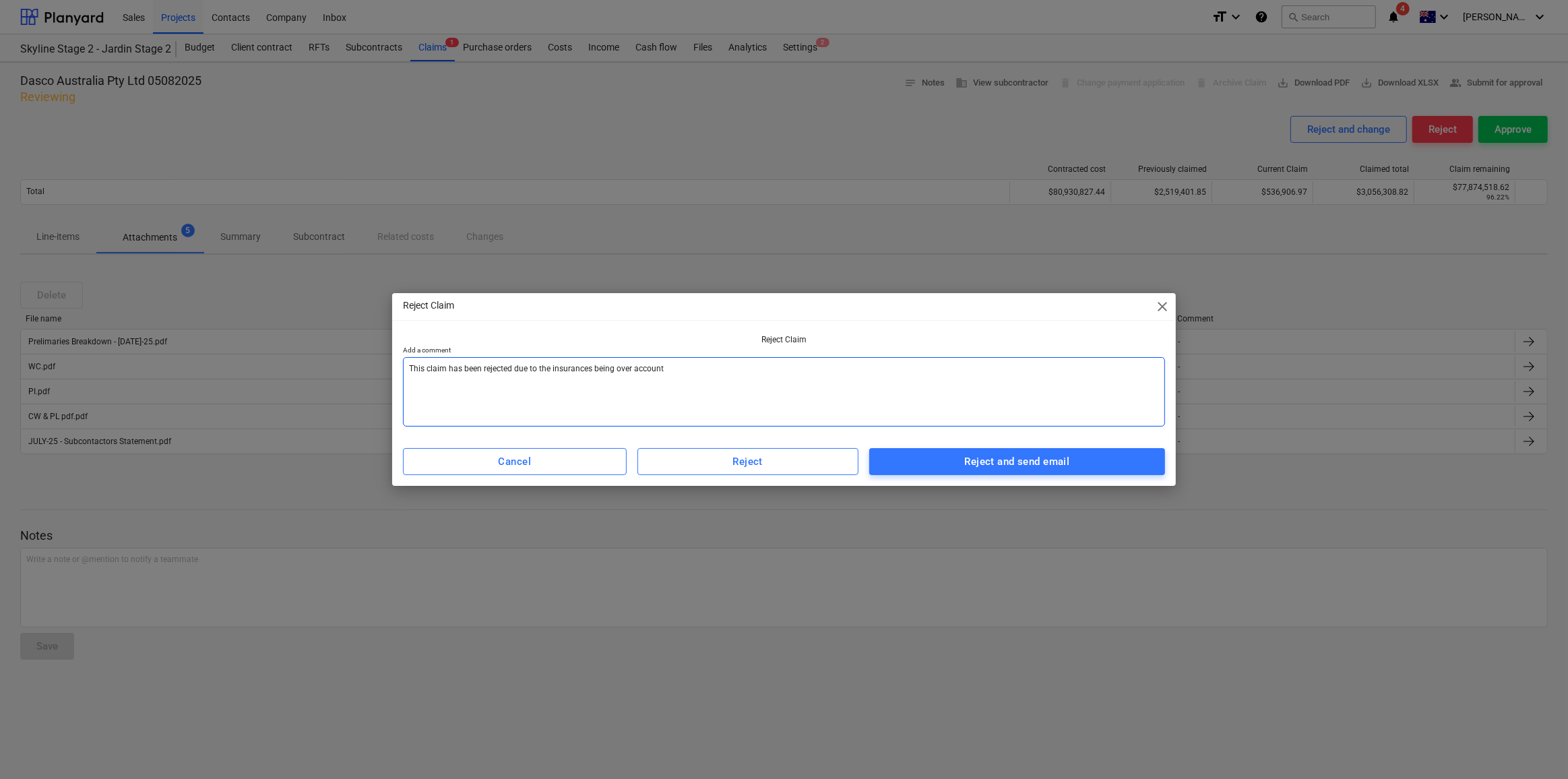
type textarea "This claim has been rejected due to the insurances being over accounte"
type textarea "x"
type textarea "This claim has been rejected due to the insurances being over accounted"
type textarea "x"
type textarea "This claim has been rejected due to the insurances being over accounted"
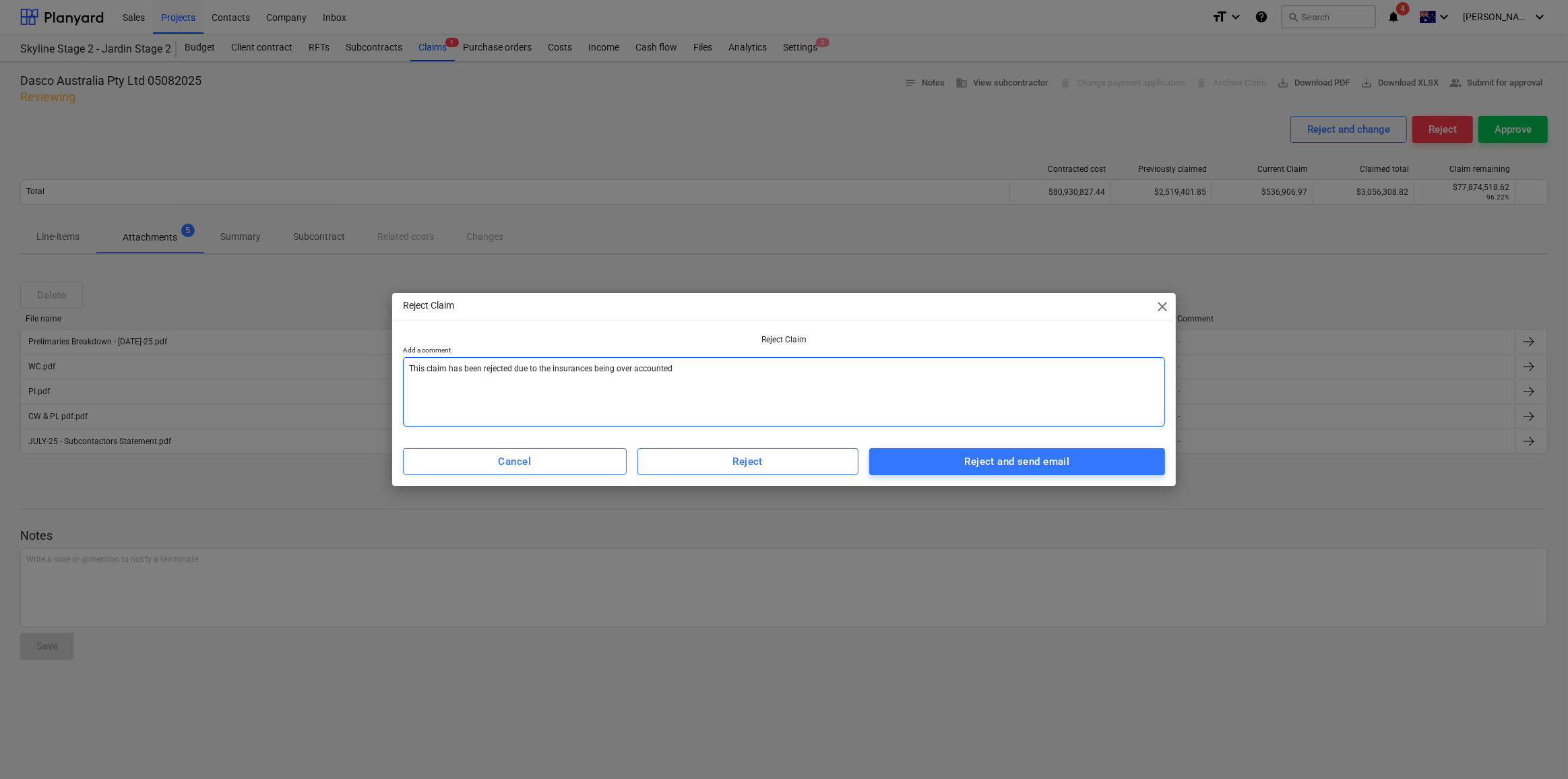
type textarea "x"
type textarea "This claim has been rejected due to the insurances being over accounted f"
type textarea "x"
type textarea "This claim has been rejected due to the insurances being over accounted fo"
type textarea "x"
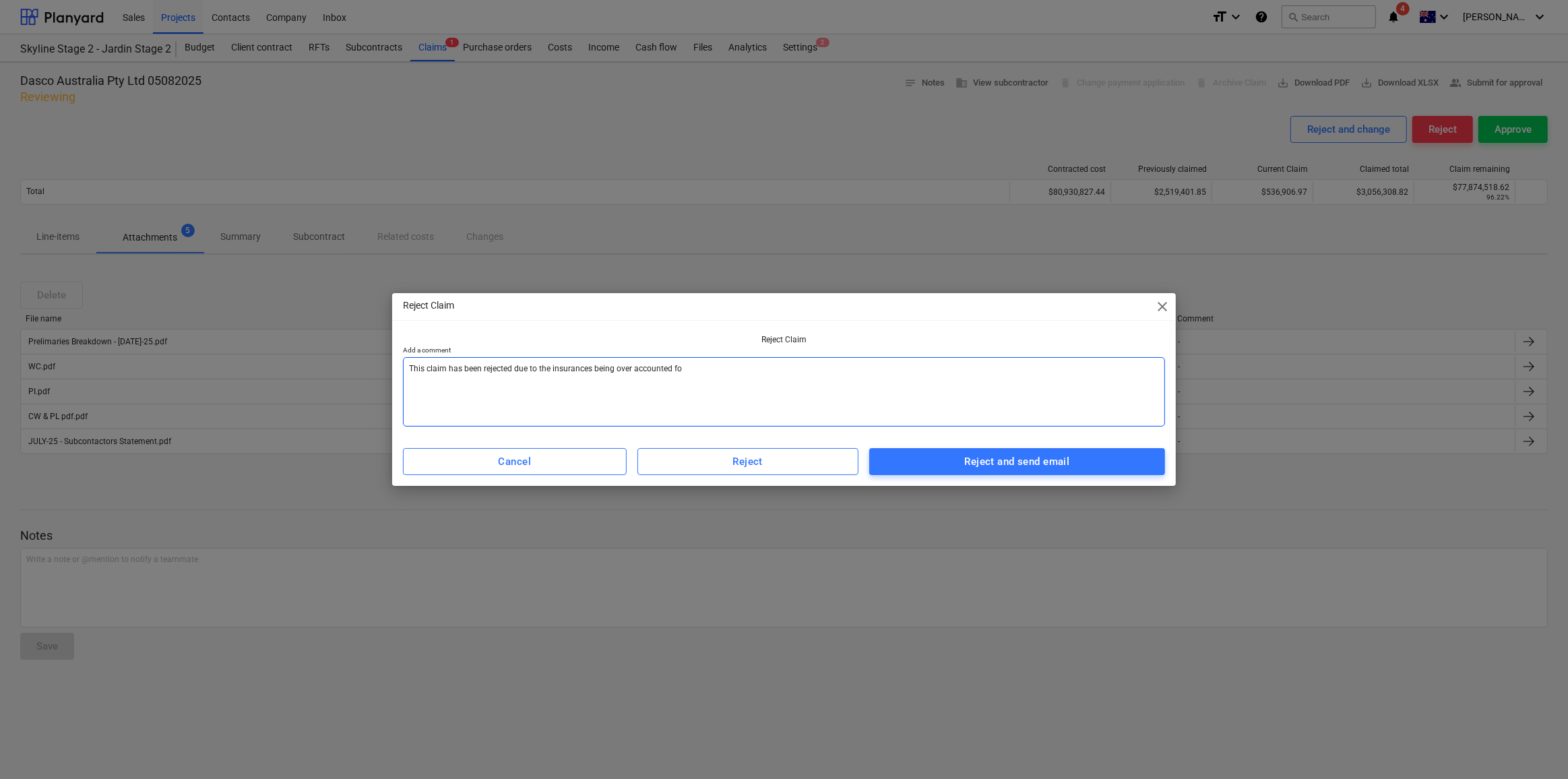
type textarea "This claim has been rejected due to the insurances being over accounted for"
type textarea "x"
type textarea "This claim has been rejected due to the insurances being over accounted for"
type textarea "x"
type textarea "This claim has been rejected due to the insurances being over accounted for -"
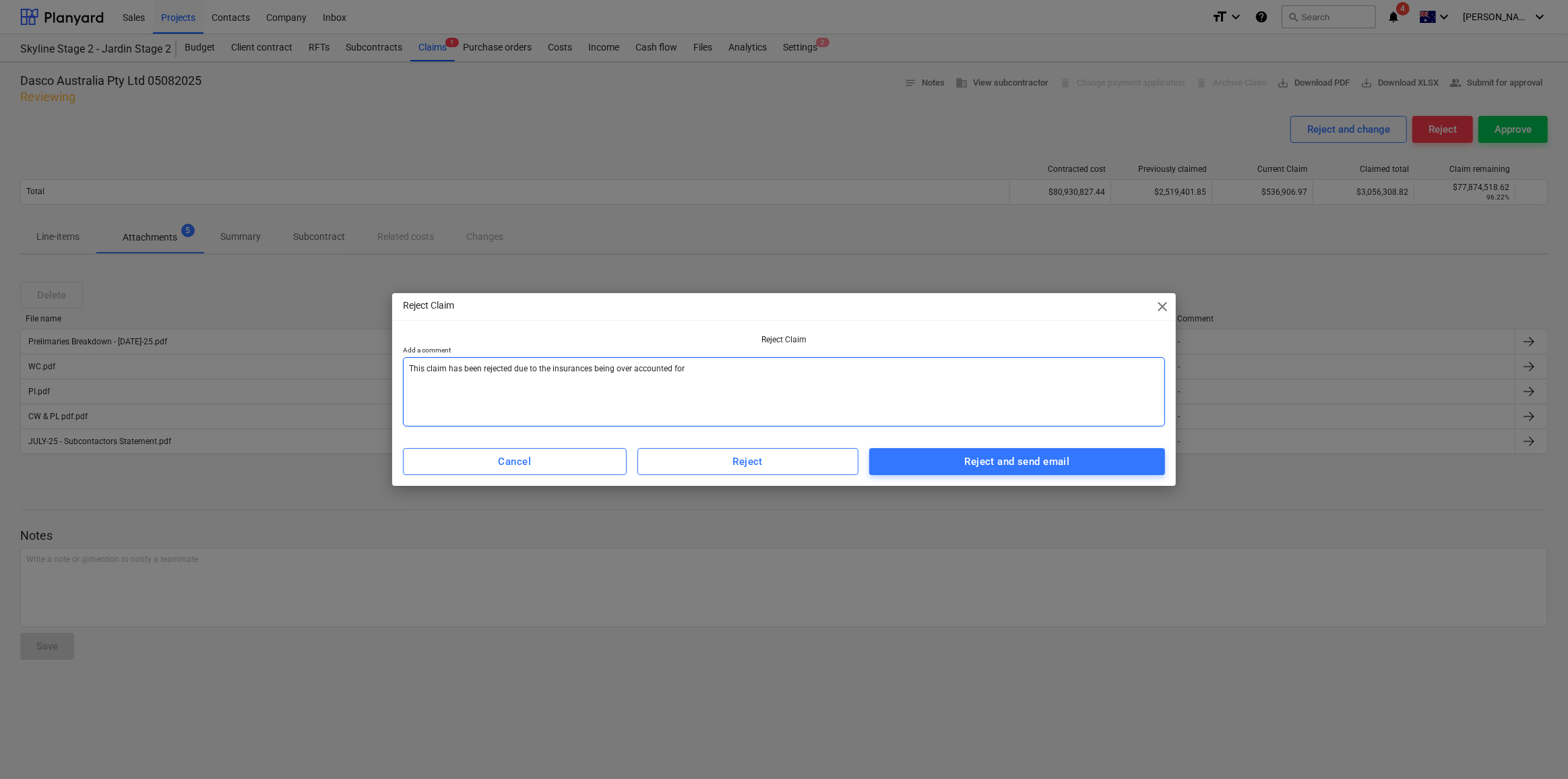
type textarea "x"
type textarea "This claim has been rejected due to the insurances being over accounted for -"
type textarea "x"
type textarea "This claim has been rejected due to the insurances being over accounted for - P"
type textarea "x"
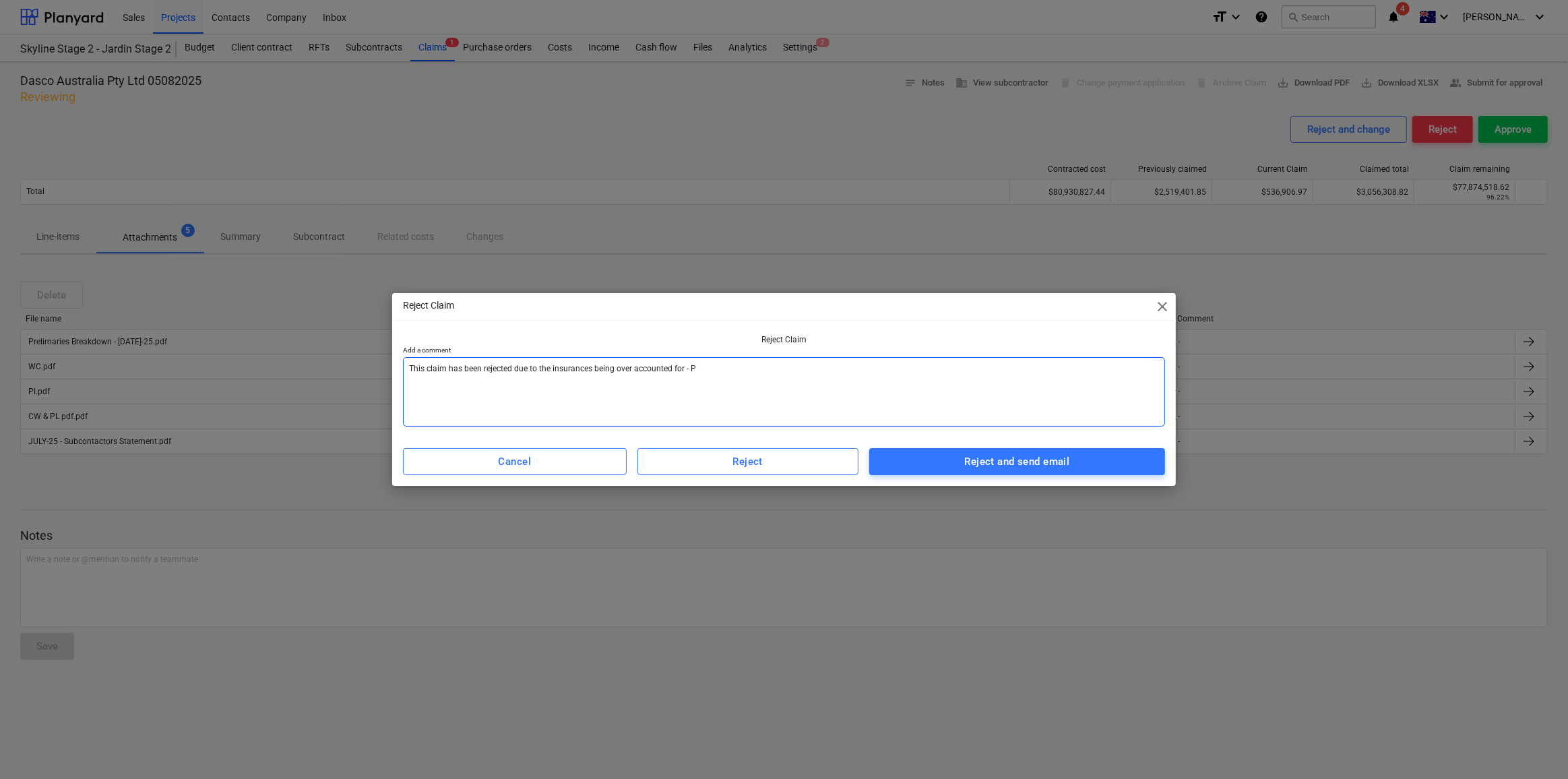
type textarea "This claim has been rejected due to the insurances being over accounted for - Pe"
type textarea "x"
type textarea "This claim has been rejected due to the insurances being over accounted for - P…"
type textarea "x"
type textarea "This claim has been rejected due to the insurances being over accounted for - […"
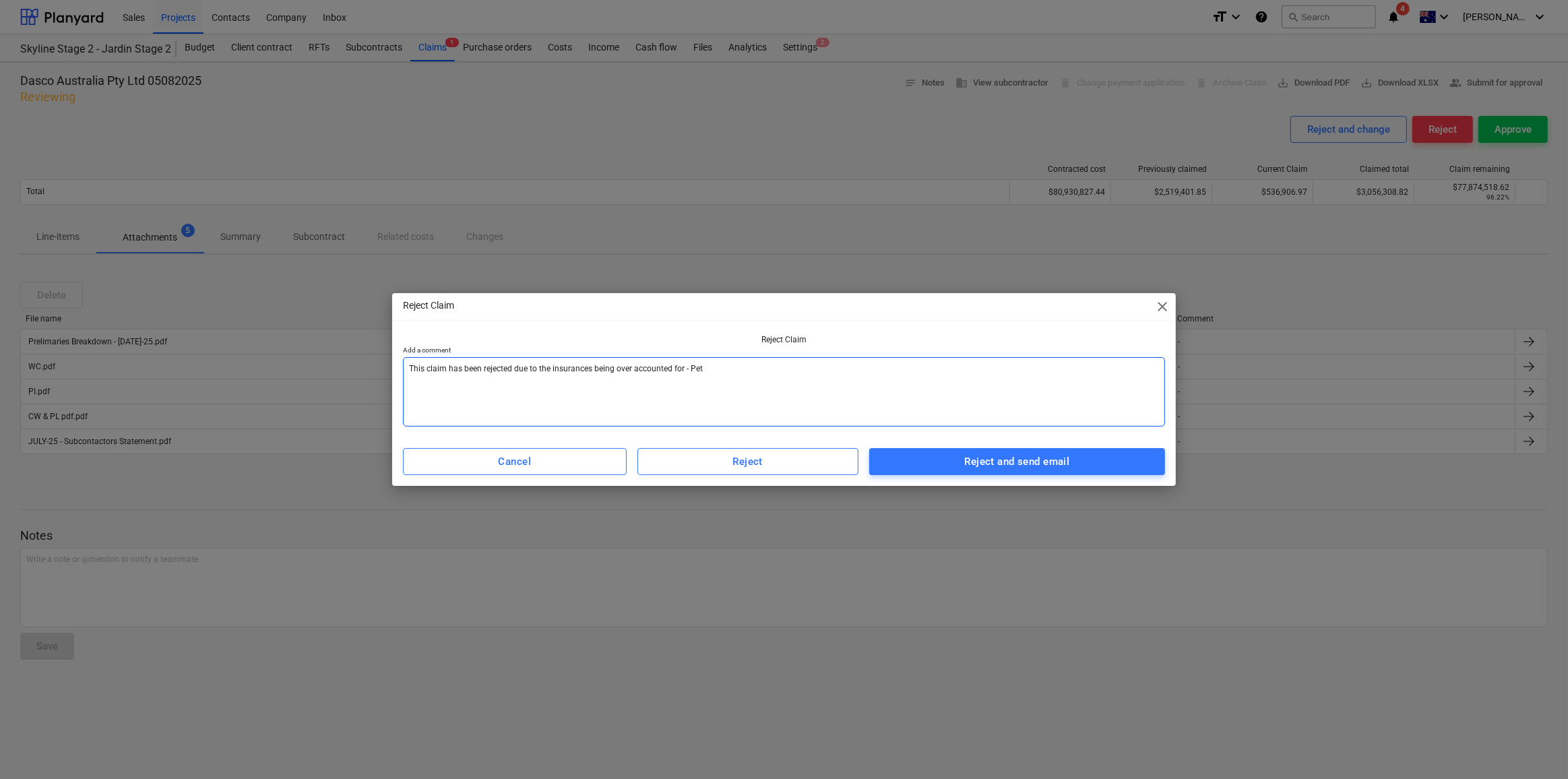
type textarea "x"
type textarea "This claim has been rejected due to the insurances being over accounted for - […"
type textarea "x"
type textarea "This claim has been rejected due to the insurances being over accounted for - […"
type textarea "x"
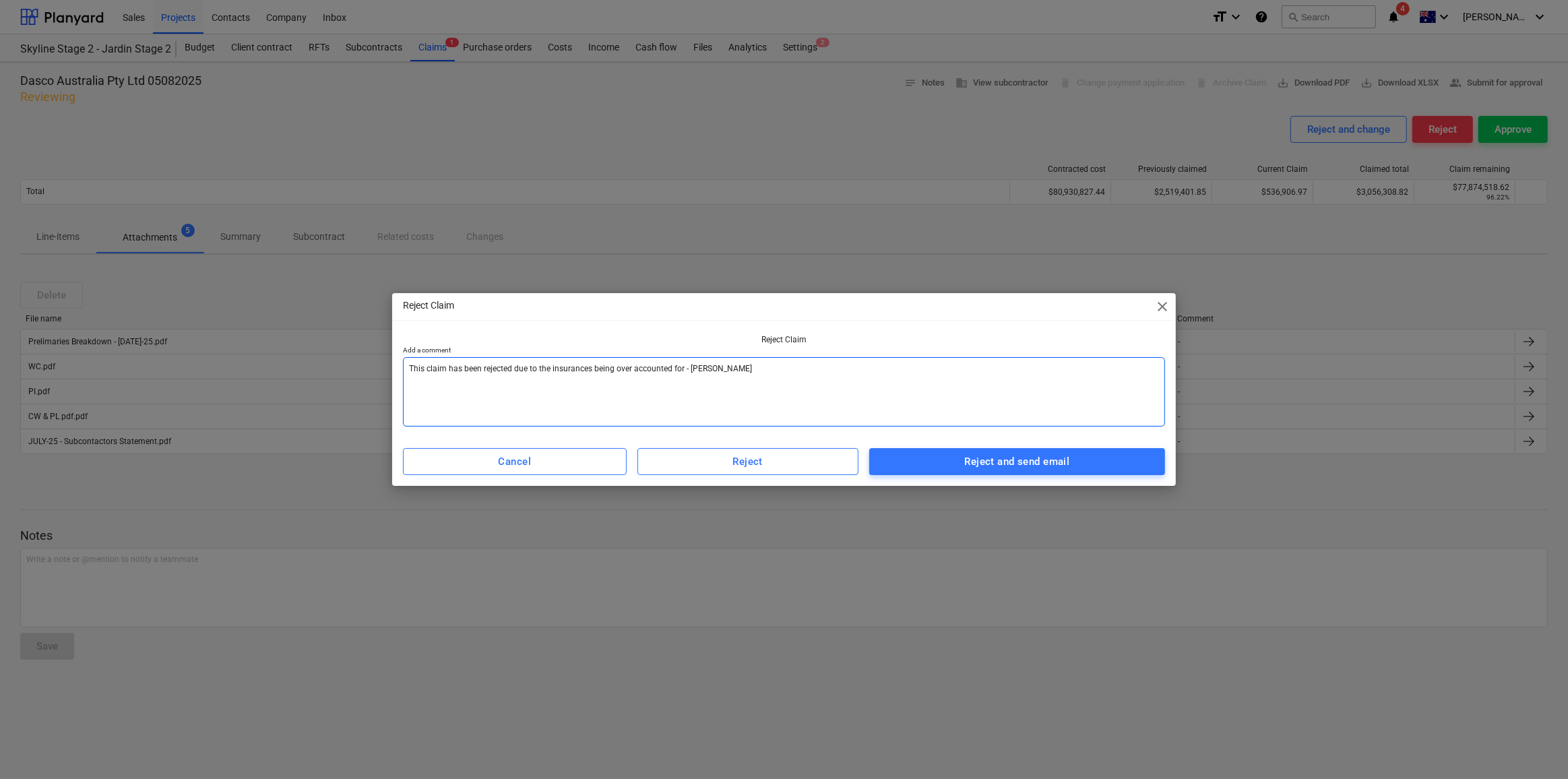
type textarea "This claim has been rejected due to the insurances being over accounted for - […"
type textarea "x"
type textarea "This claim has been rejected due to the insurances being over accounted for - […"
type textarea "x"
type textarea "This claim has been rejected due to the insurances being over accounted for - […"
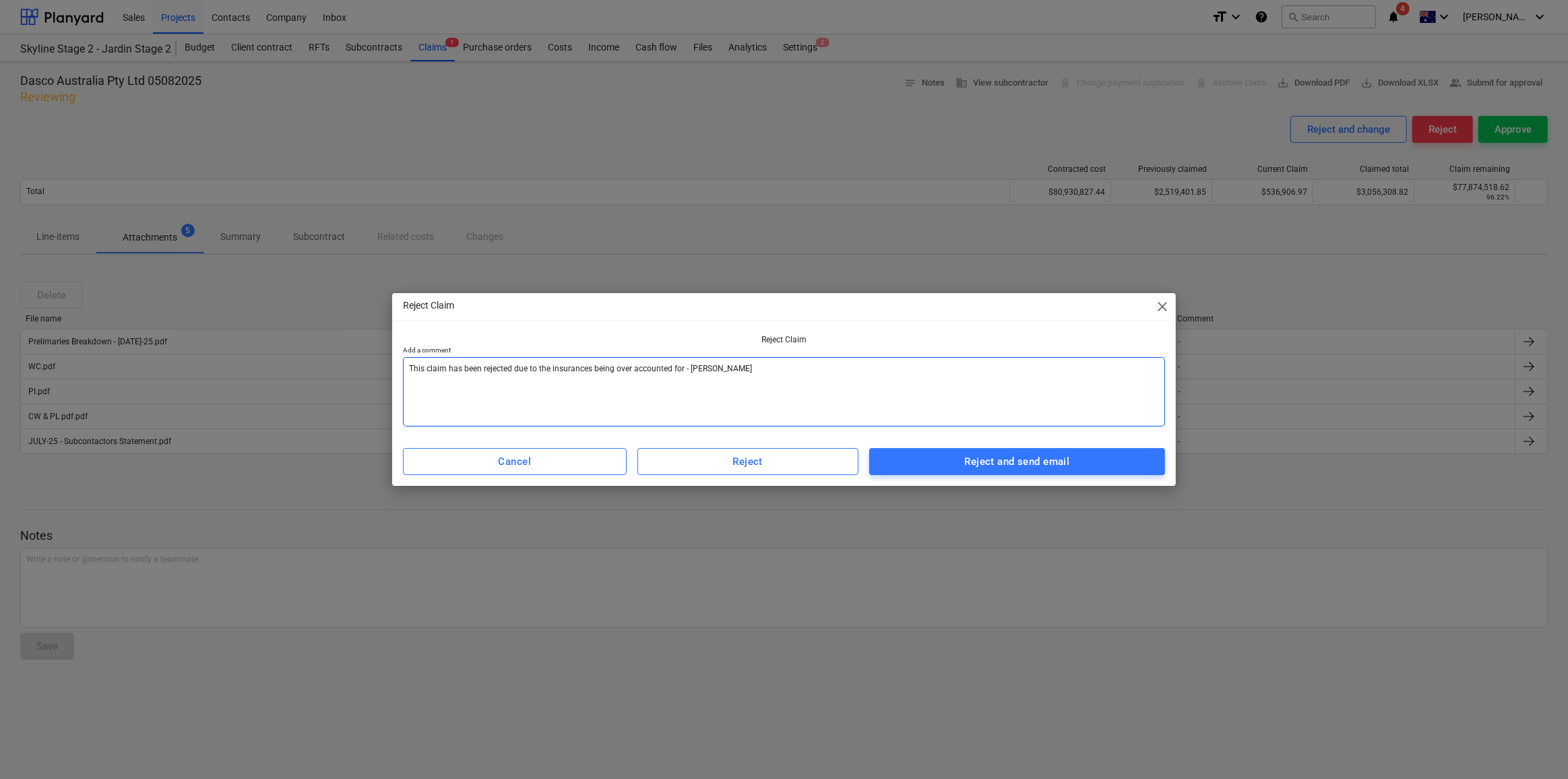
type textarea "x"
type textarea "This claim has been rejected due to the insurances being over accounted for - […"
type textarea "x"
type textarea "This claim has been rejected due to the insurances being over accounted for - […"
type textarea "x"
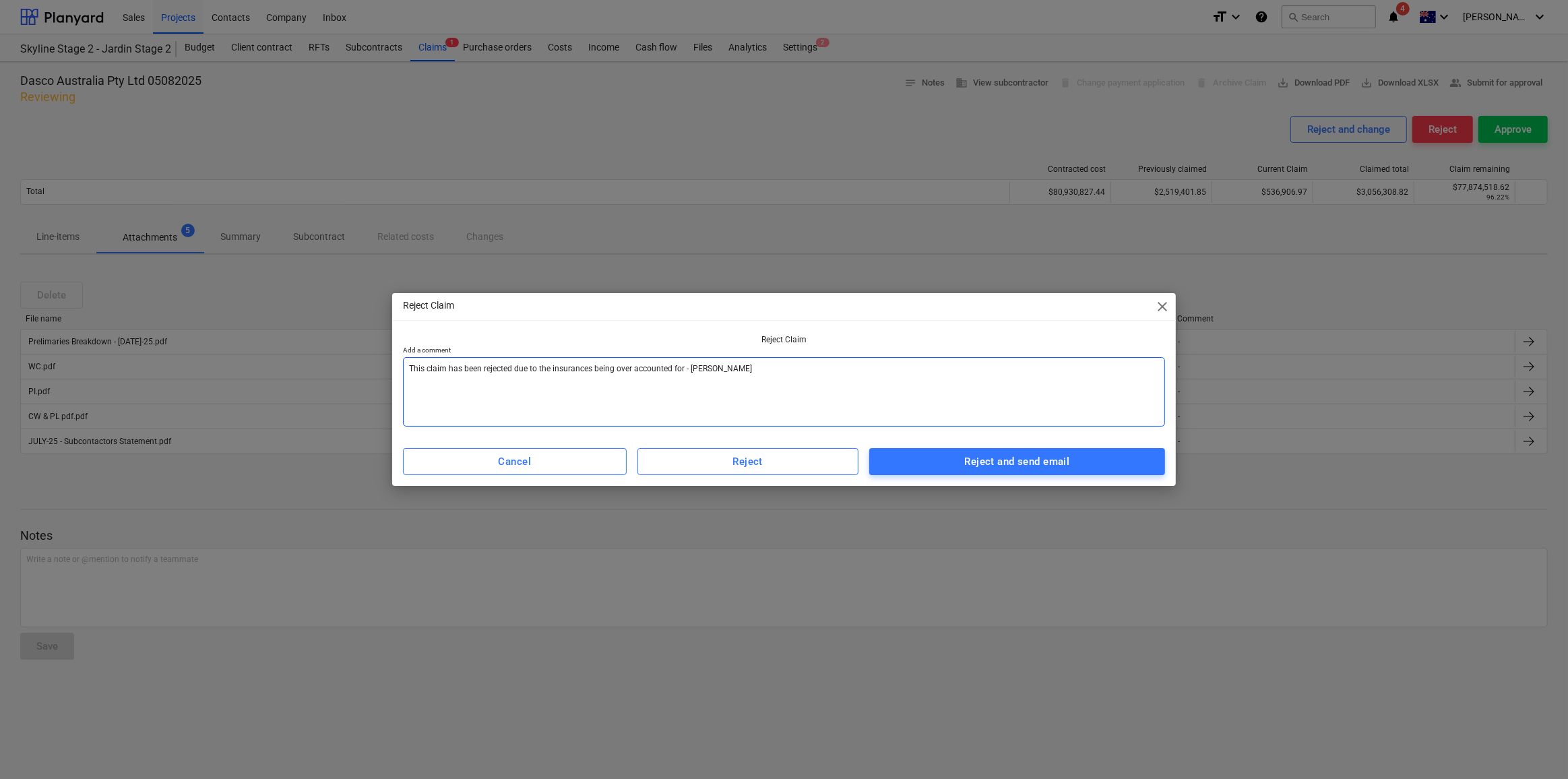
type textarea "This claim has been rejected due to the insurances being over accounted for - […"
type textarea "x"
type textarea "This claim has been rejected due to the insurances being over accounted for - […"
type textarea "x"
type textarea "This claim has been rejected due to the insurances being over accounted for - […"
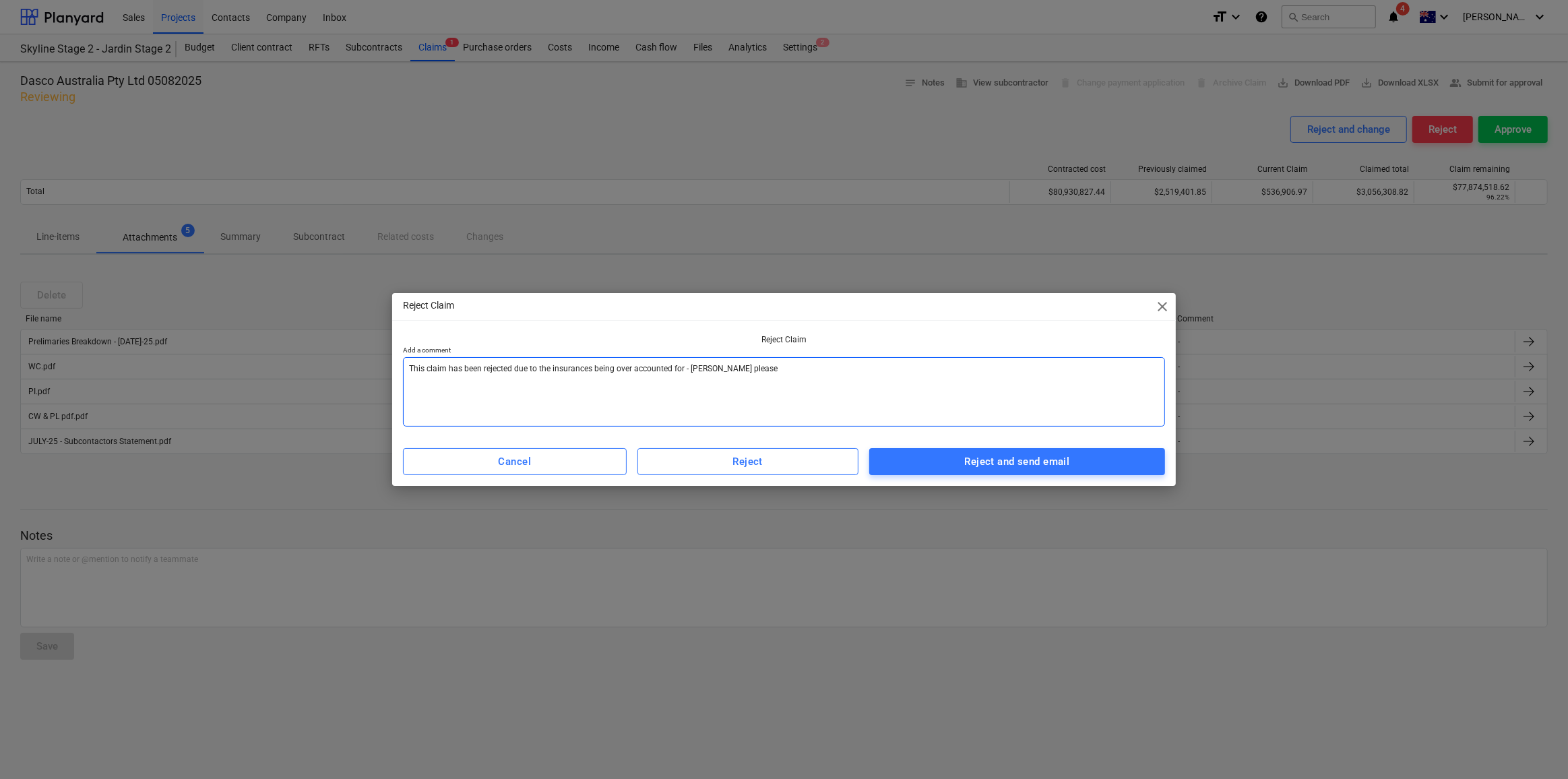
type textarea "x"
type textarea "This claim has been rejected due to the insurances being over accounted for - […"
type textarea "x"
type textarea "This claim has been rejected due to the insurances being over accounted for - […"
type textarea "x"
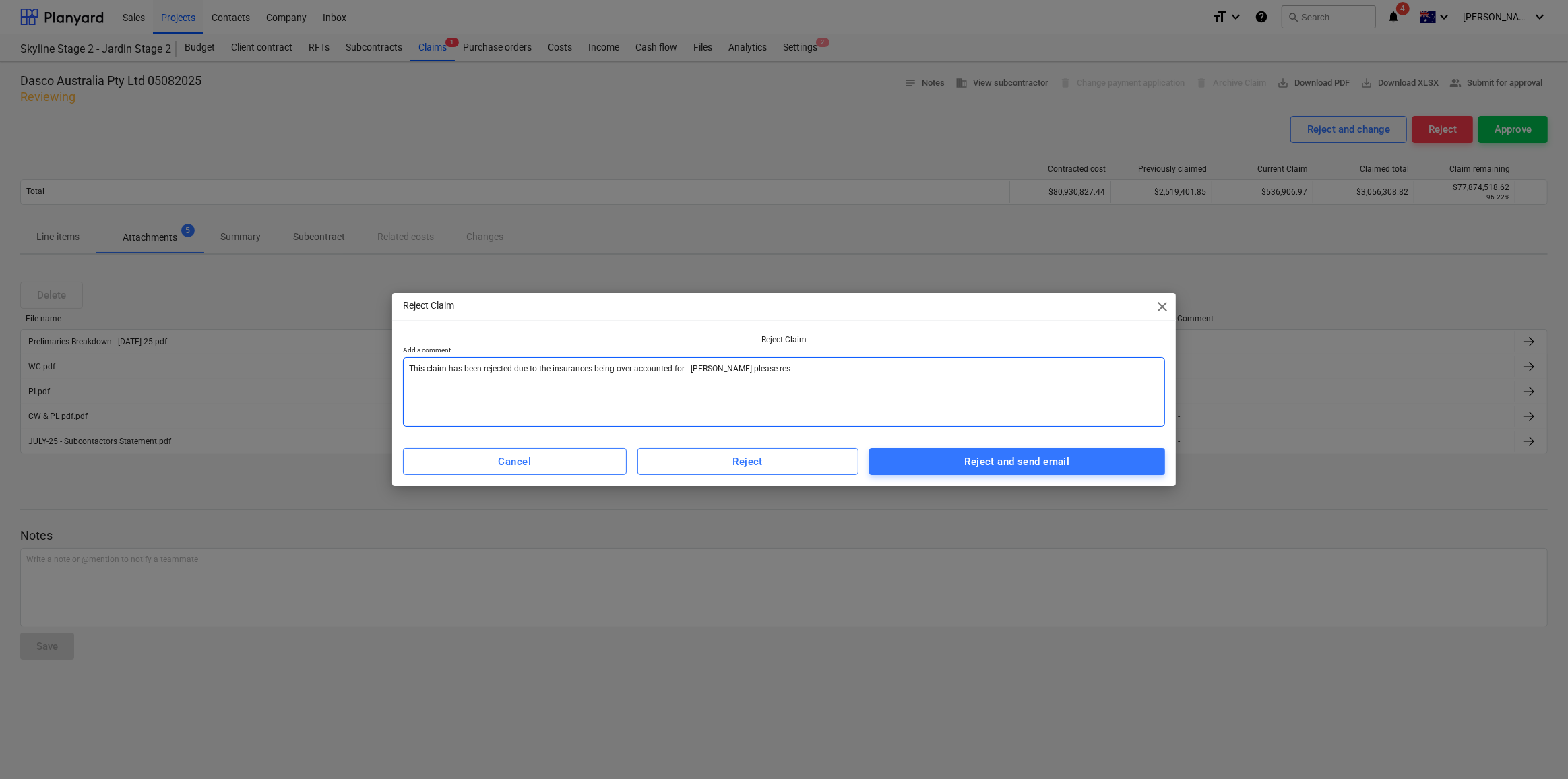
type textarea "This claim has been rejected due to the insurances being over accounted for - […"
type textarea "x"
type textarea "This claim has been rejected due to the insurances being over accounted for - […"
type textarea "x"
type textarea "This claim has been rejected due to the insurances being over accounted for - […"
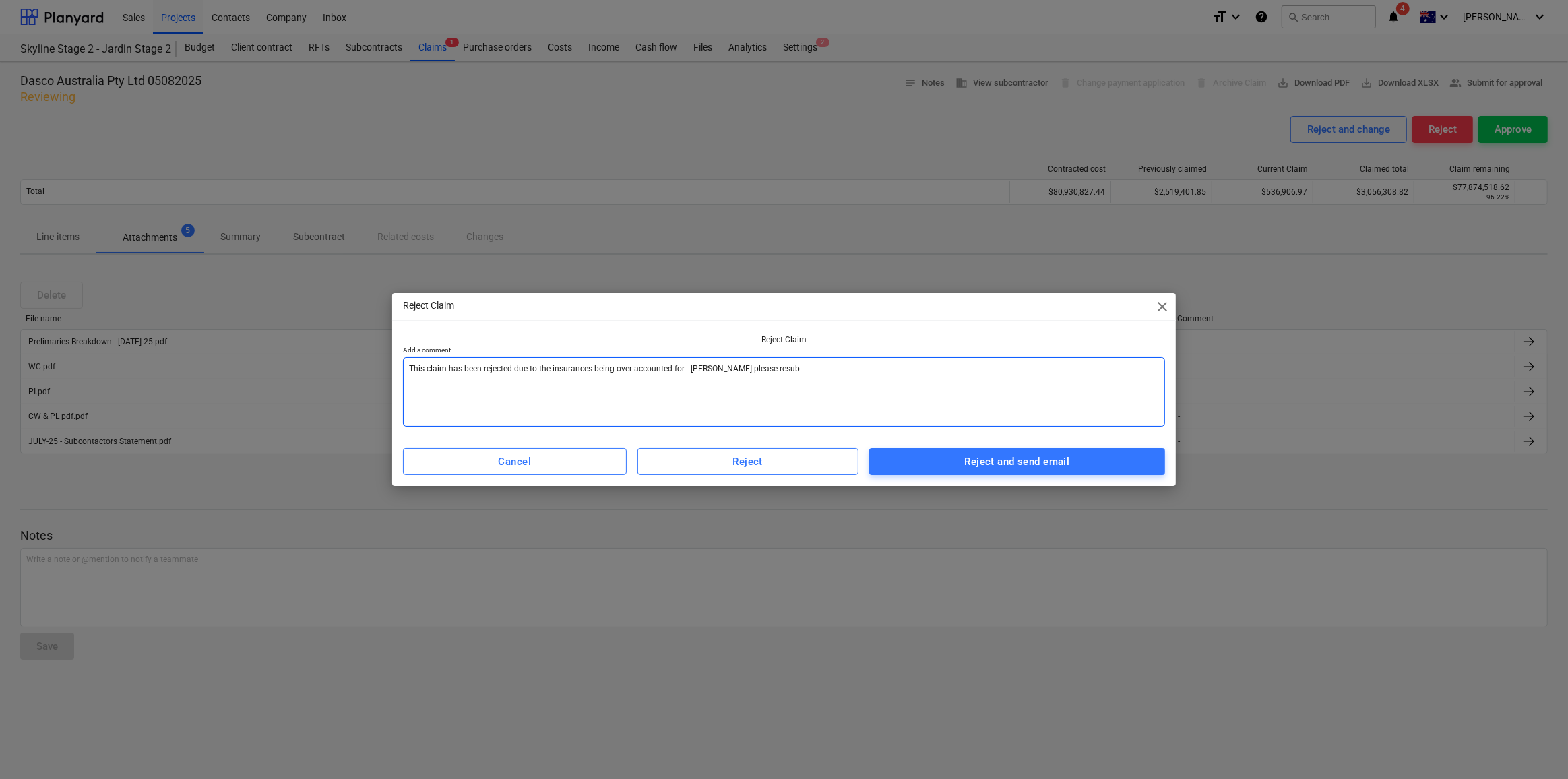
type textarea "x"
type textarea "This claim has been rejected due to the insurances being over accounted for - […"
type textarea "x"
type textarea "This claim has been rejected due to the insurances being over accounted for - […"
type textarea "x"
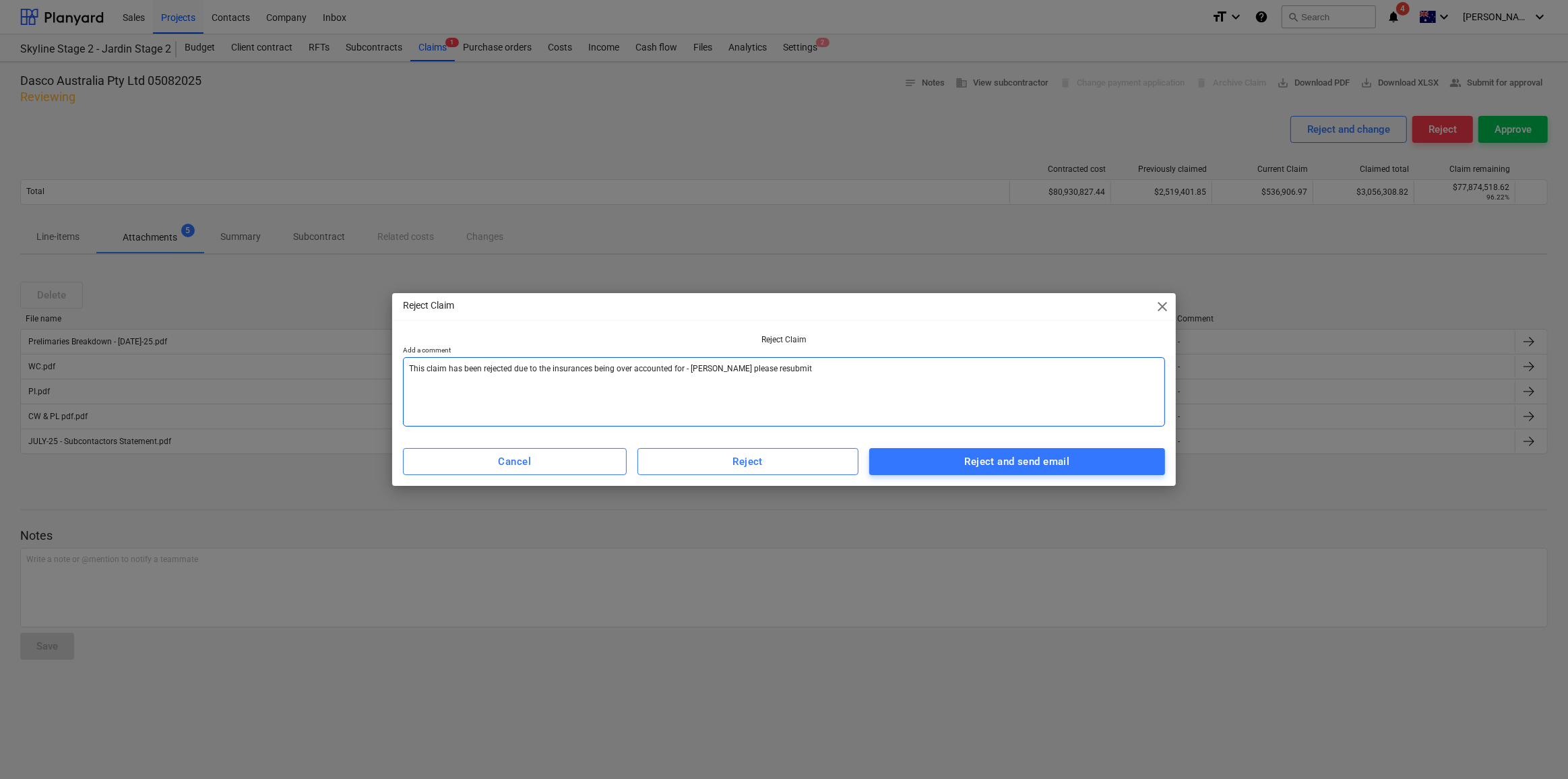
type textarea "This claim has been rejected due to the insurances being over accounted for - […"
click at [1117, 466] on span "Reject and send email" at bounding box center [1017, 462] width 266 height 18
